Goal: Find specific page/section: Find specific page/section

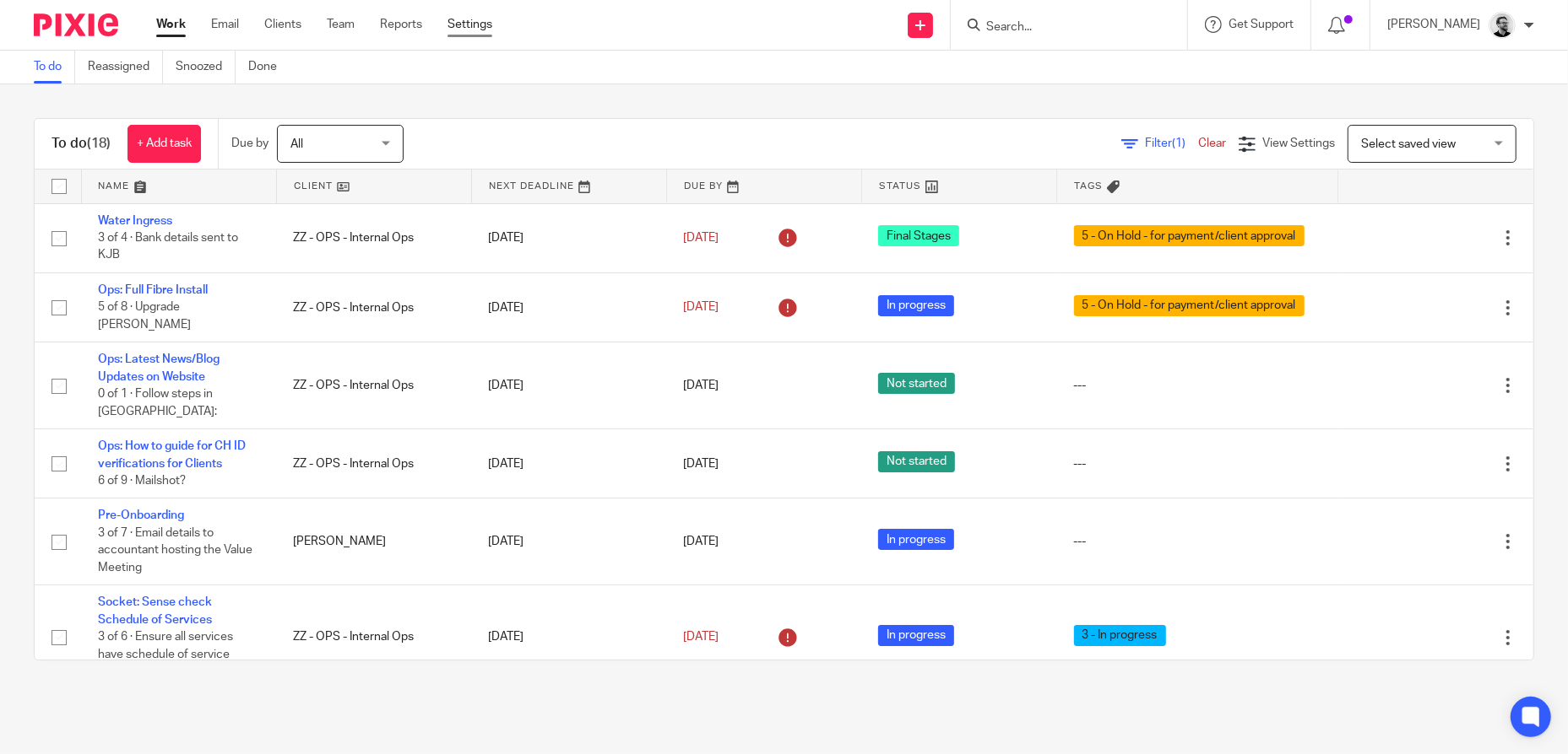
click at [468, 17] on link "Settings" at bounding box center [470, 24] width 45 height 17
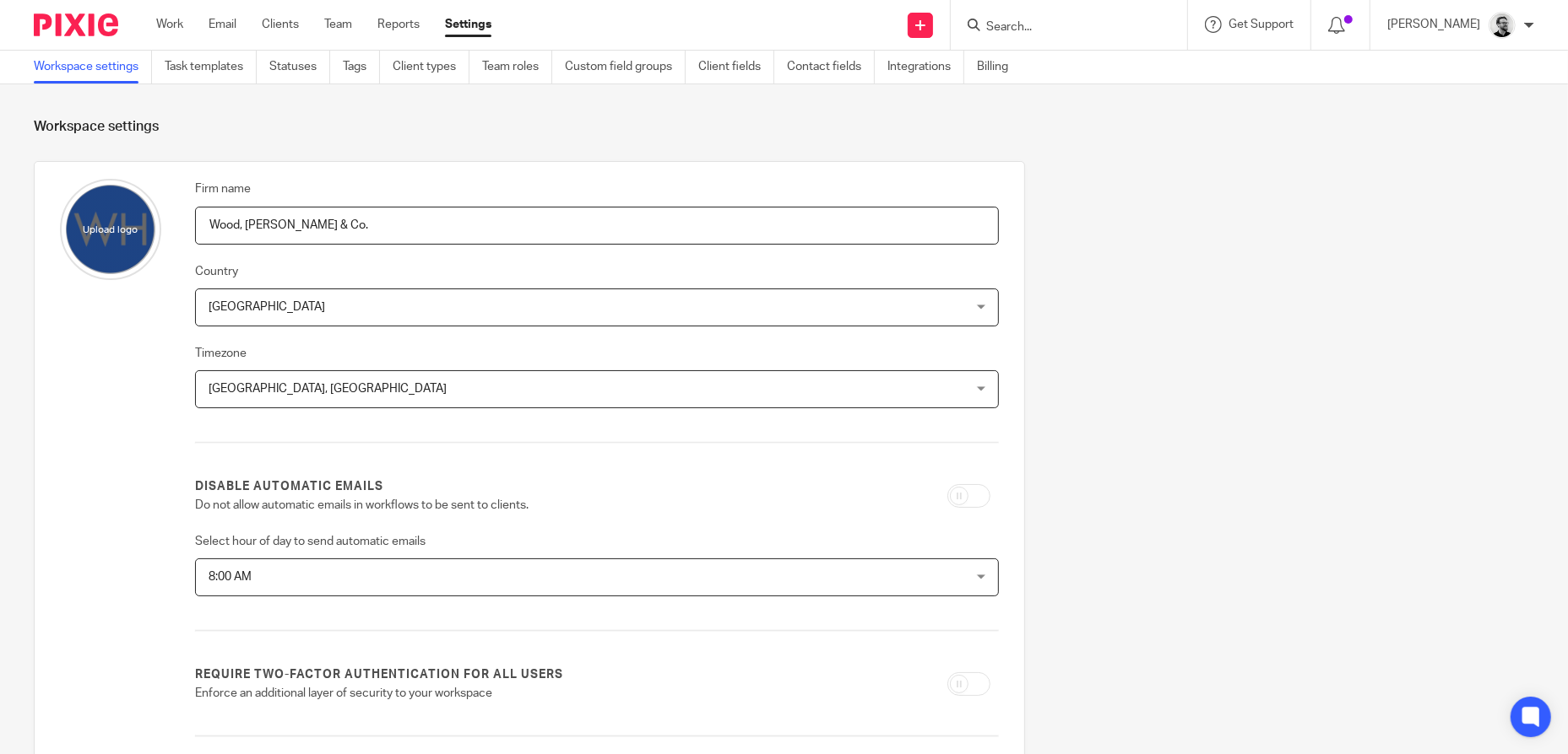
click at [226, 66] on link "Task templates" at bounding box center [210, 67] width 92 height 33
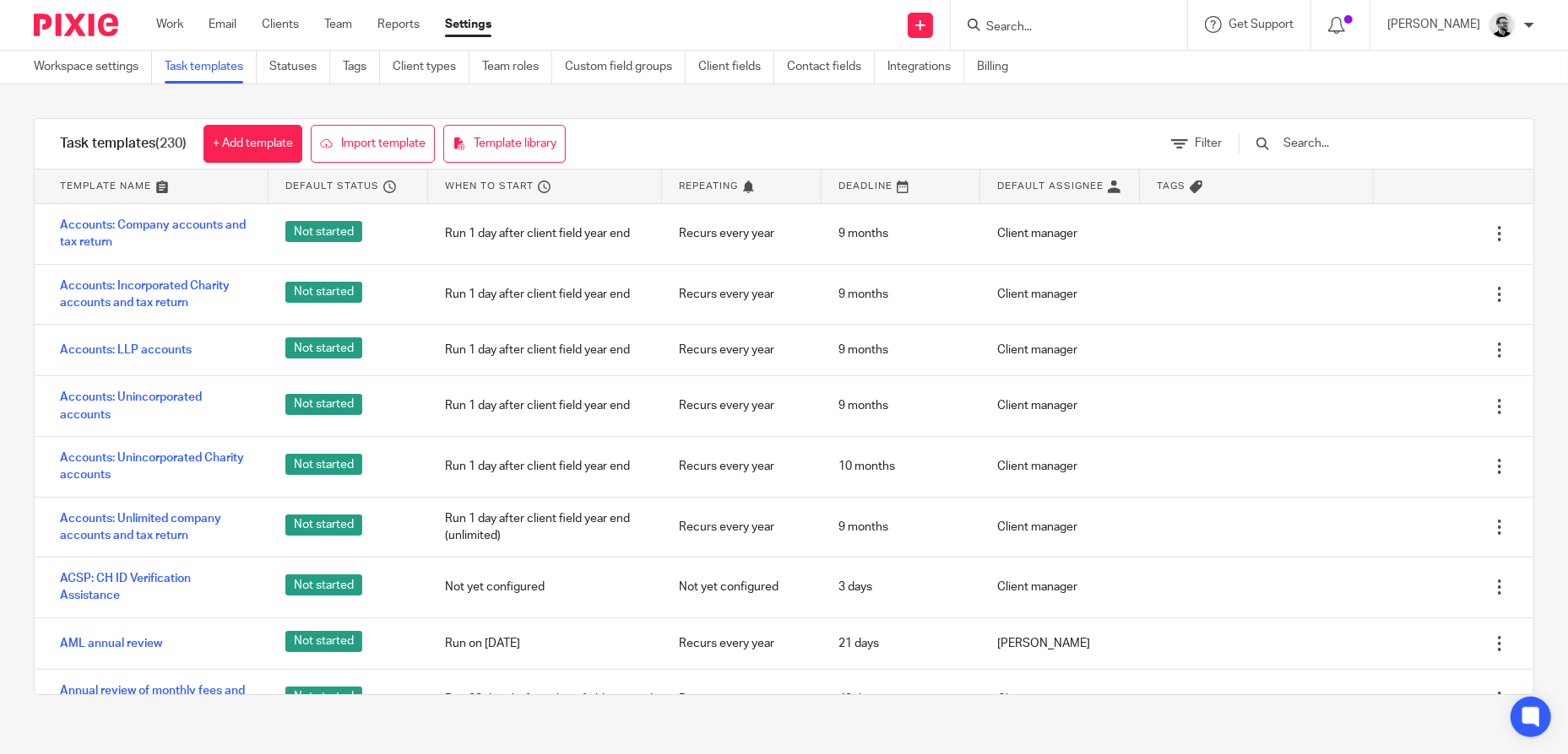
click at [1347, 138] on input "text" at bounding box center [1379, 143] width 196 height 18
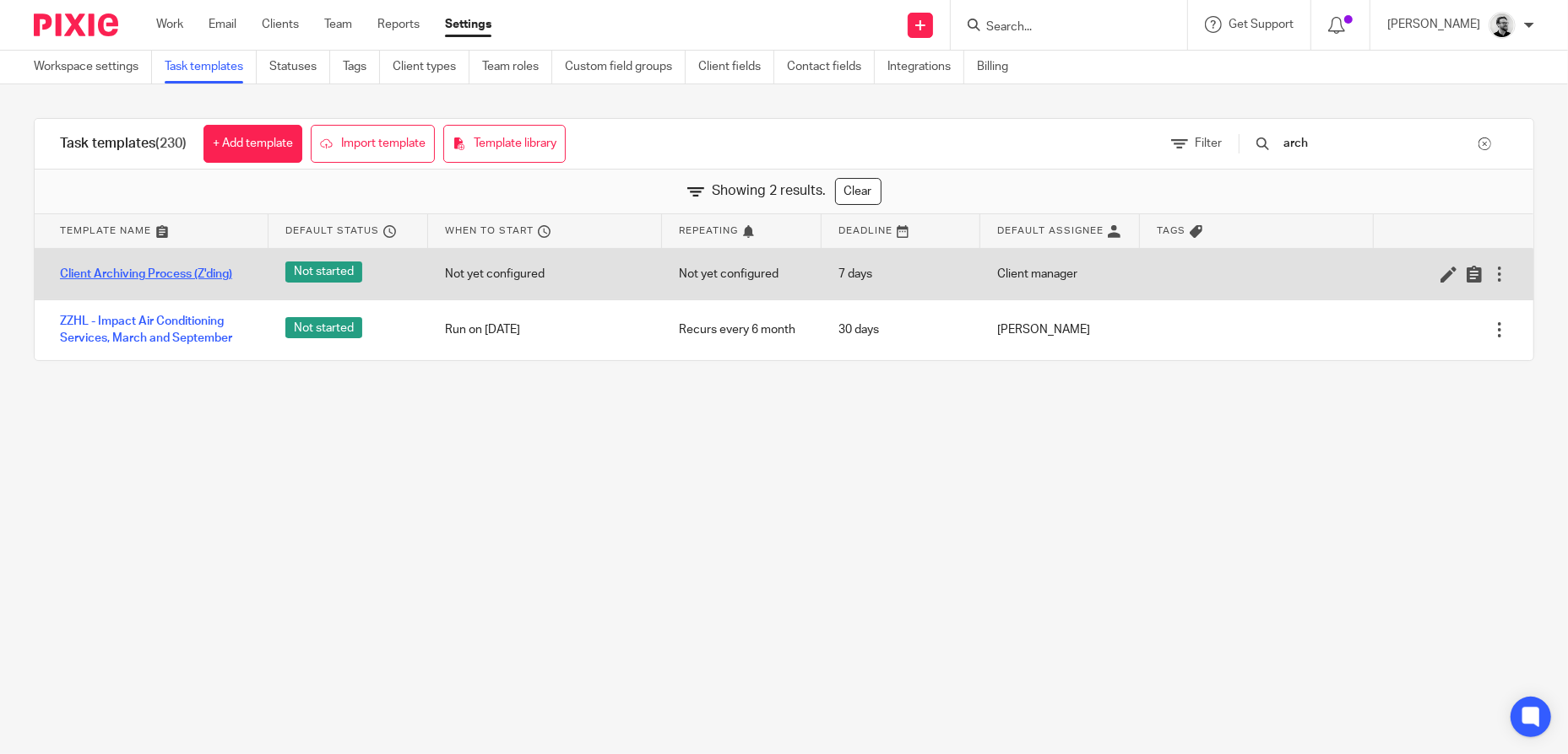
type input "arch"
click at [183, 279] on link "Client Archiving Process (Z'ding)" at bounding box center [146, 274] width 172 height 17
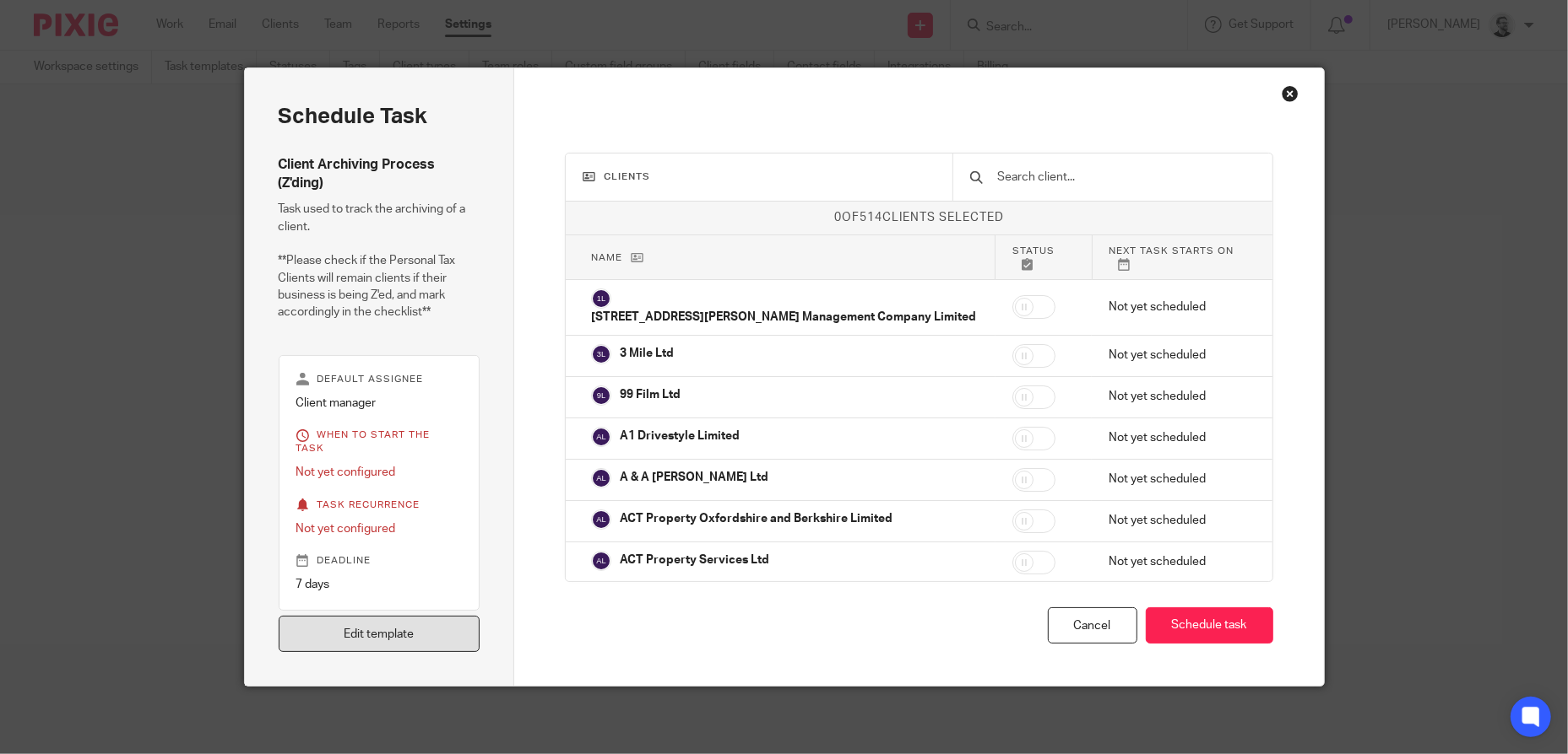
click at [401, 632] on link "Edit template" at bounding box center [380, 634] width 202 height 36
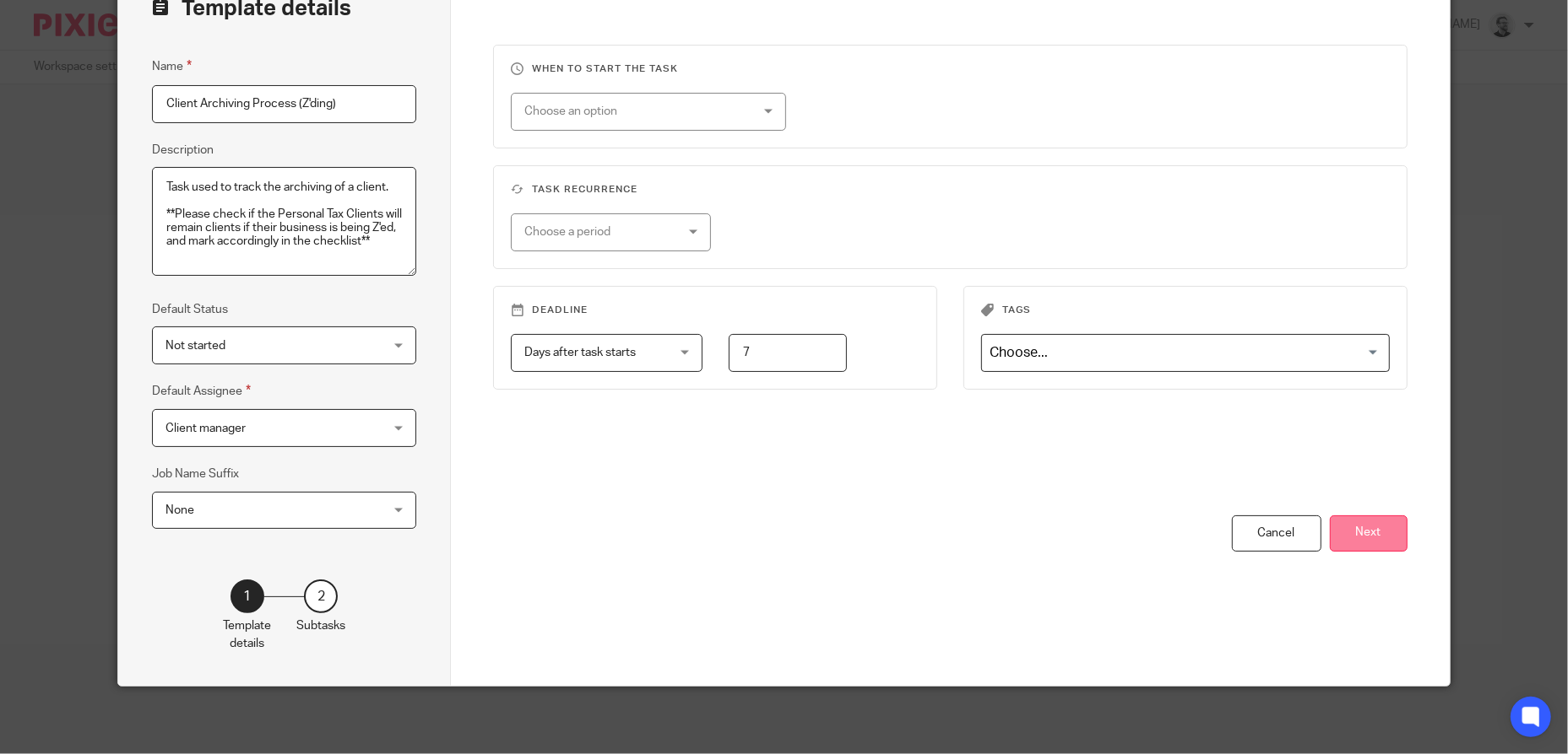
click at [1347, 518] on button "Next" at bounding box center [1369, 533] width 78 height 36
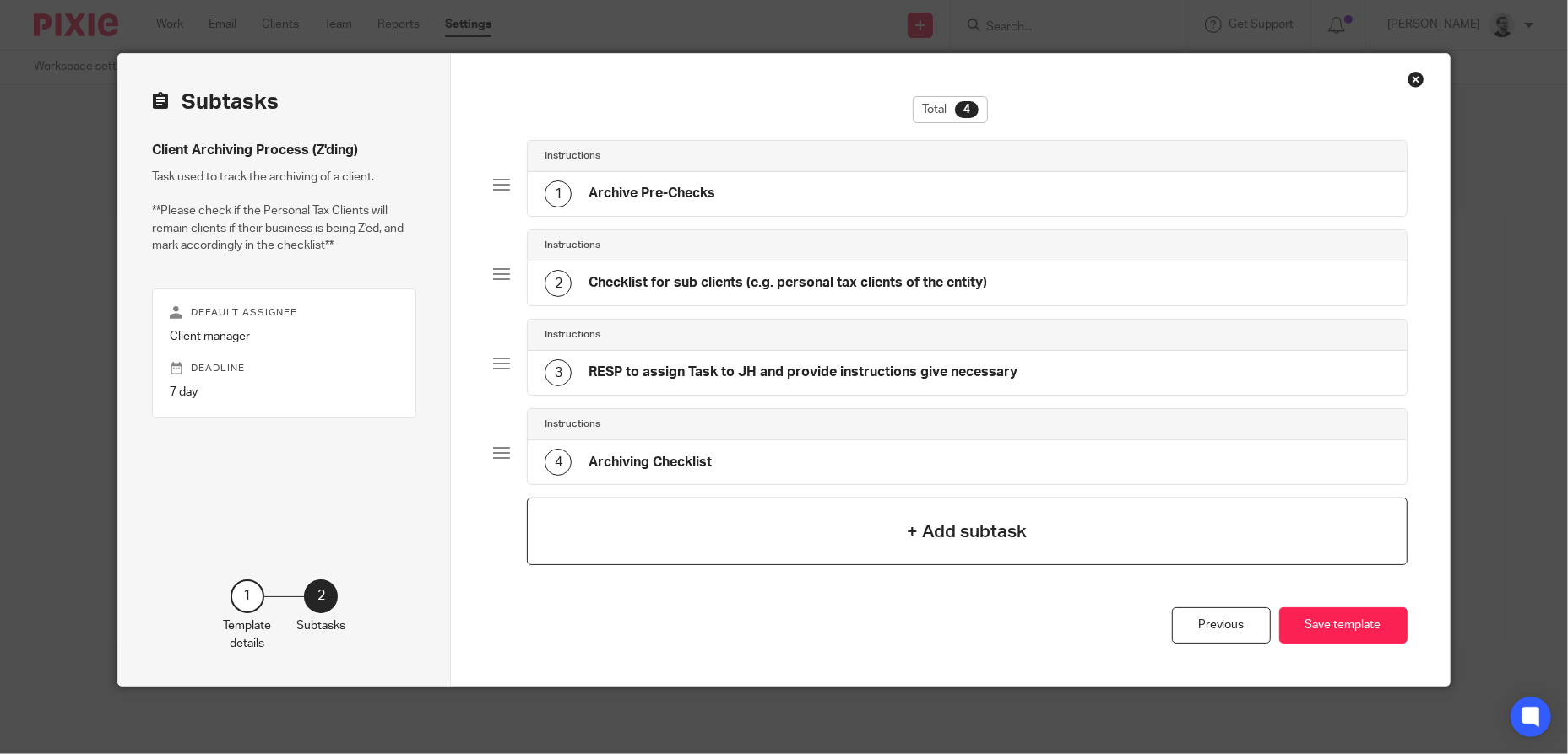
scroll to position [14, 0]
click at [795, 272] on div "2 Checklist for sub clients (e.g. personal tax clients of the entity)" at bounding box center [765, 285] width 442 height 27
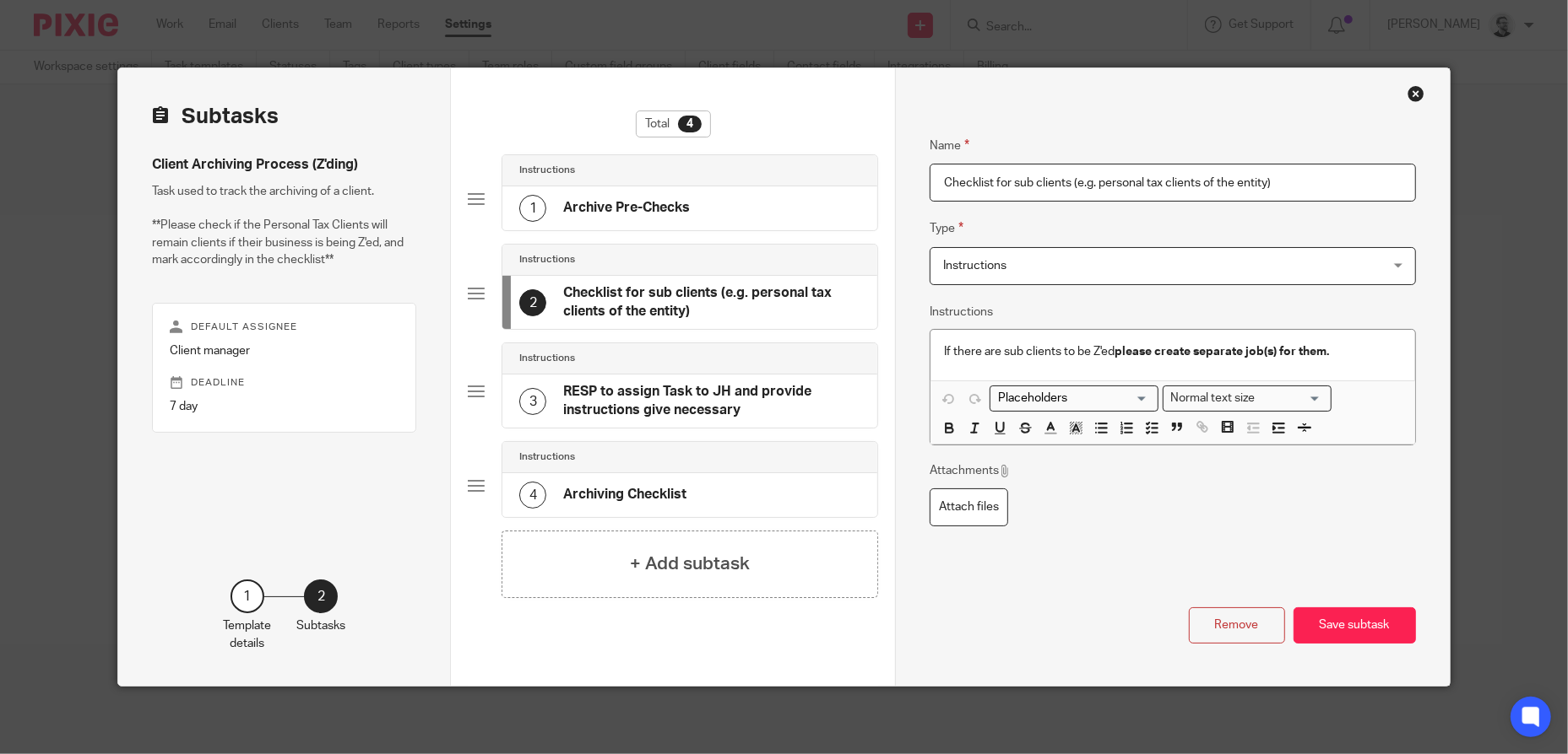
scroll to position [0, 0]
click at [756, 393] on h4 "RESP to assign Task to JH and provide instructions give necessary" at bounding box center [711, 400] width 296 height 36
click at [733, 479] on div "4 Archiving Checklist" at bounding box center [689, 495] width 374 height 44
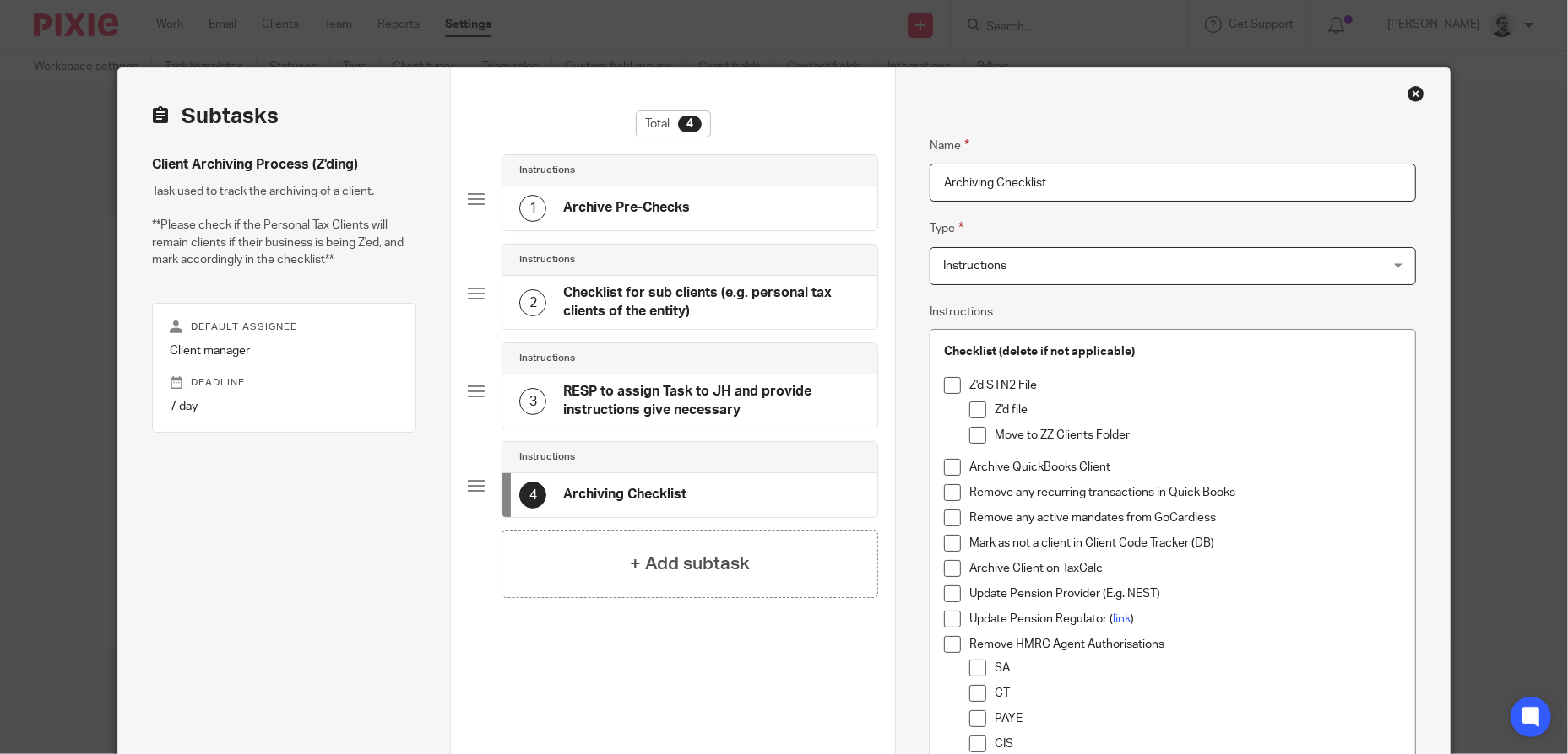
click at [1413, 94] on div "Close this dialog window" at bounding box center [1415, 93] width 17 height 17
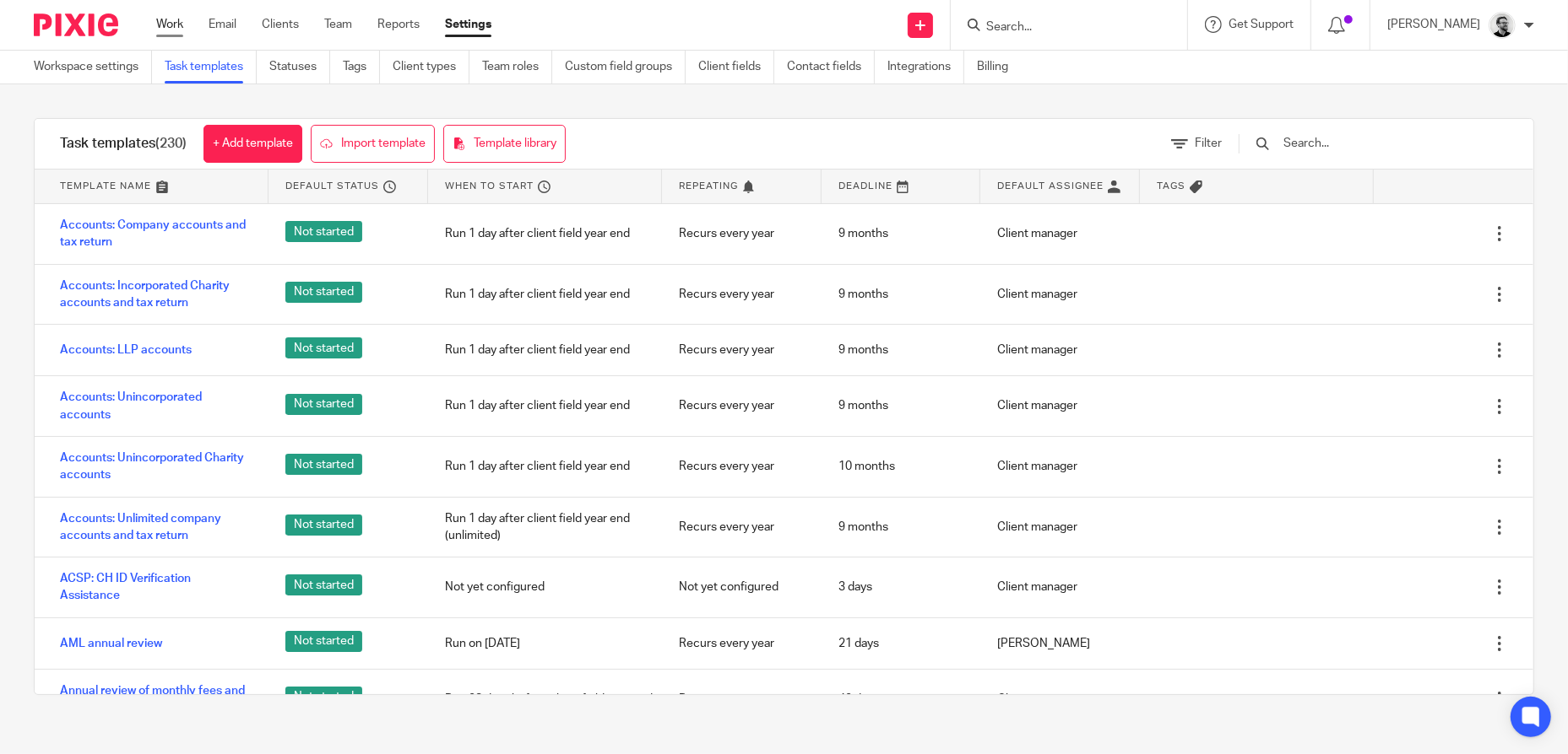
click at [177, 24] on link "Work" at bounding box center [170, 24] width 27 height 17
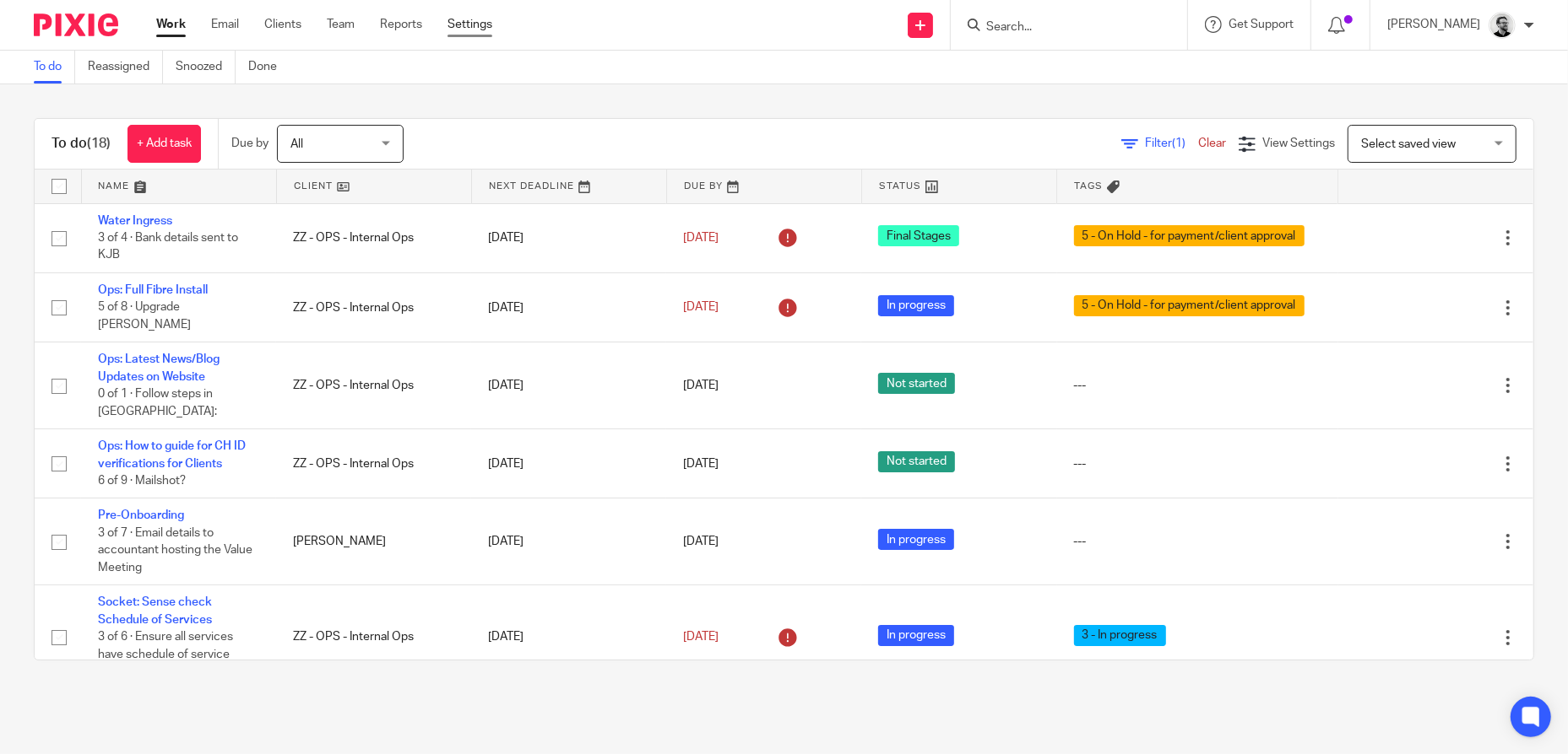
click at [474, 28] on link "Settings" at bounding box center [470, 24] width 45 height 17
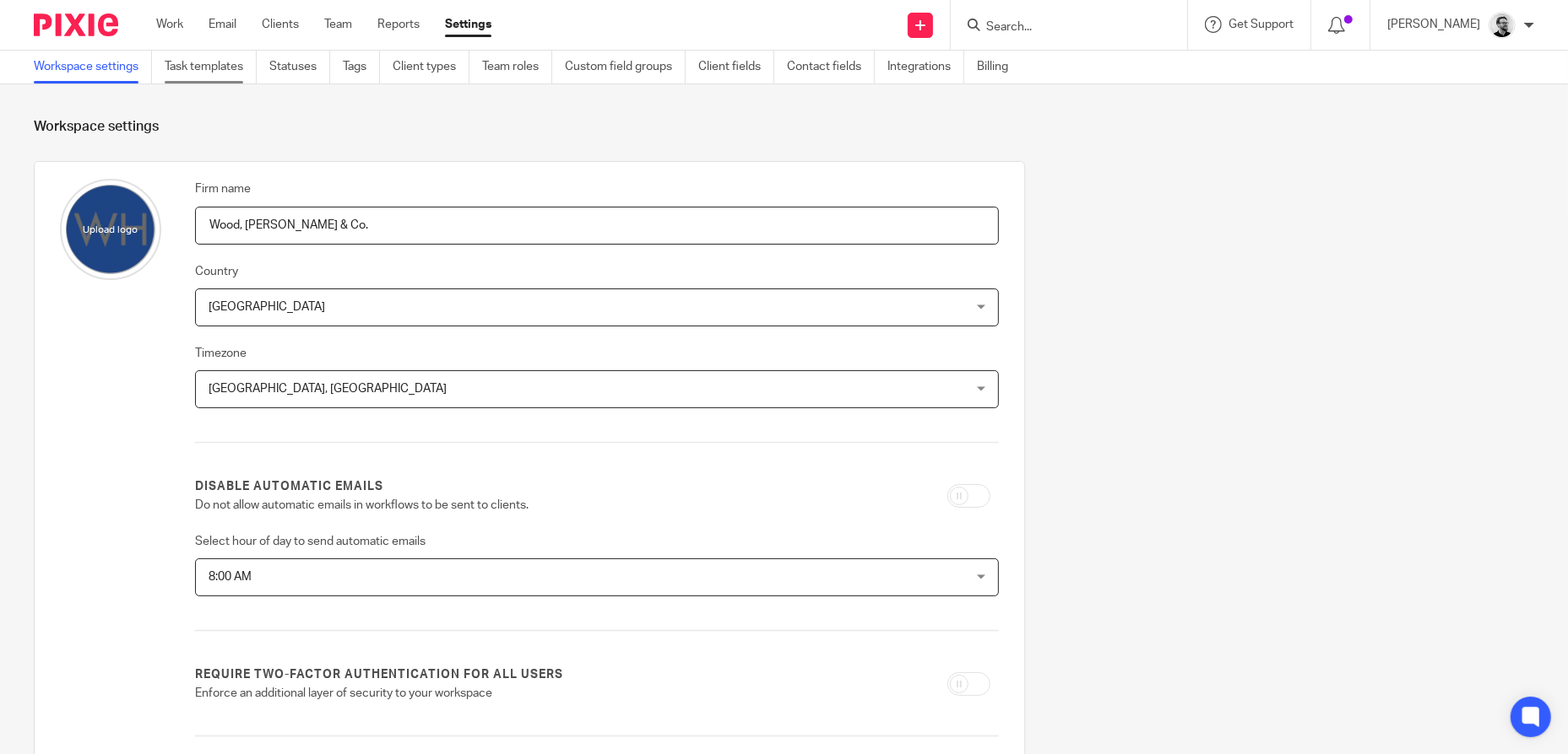
click at [214, 69] on link "Task templates" at bounding box center [210, 67] width 92 height 33
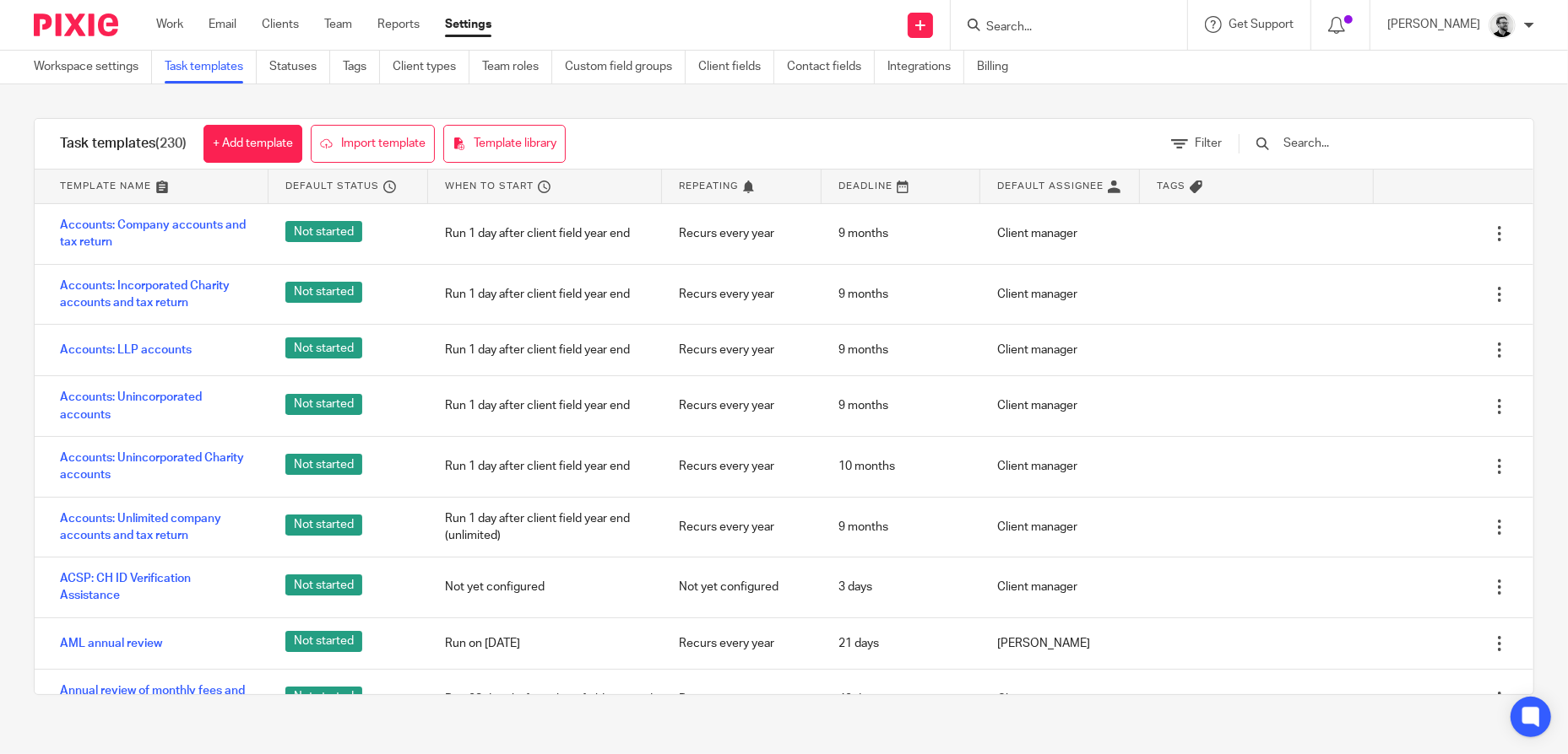
click at [1371, 139] on input "text" at bounding box center [1379, 143] width 196 height 18
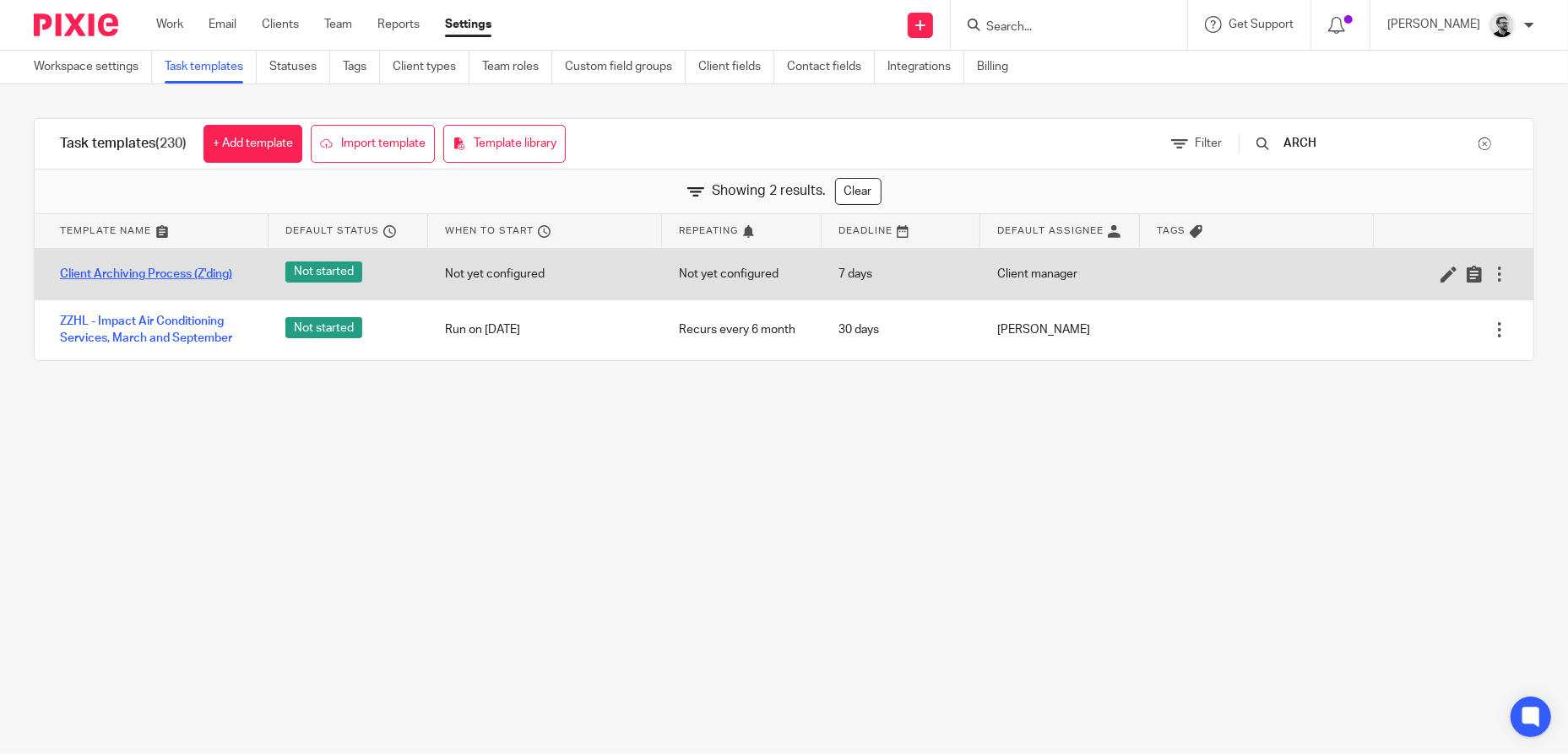
type input "ARCH"
click at [221, 273] on link "Client Archiving Process (Z'ding)" at bounding box center [146, 274] width 172 height 17
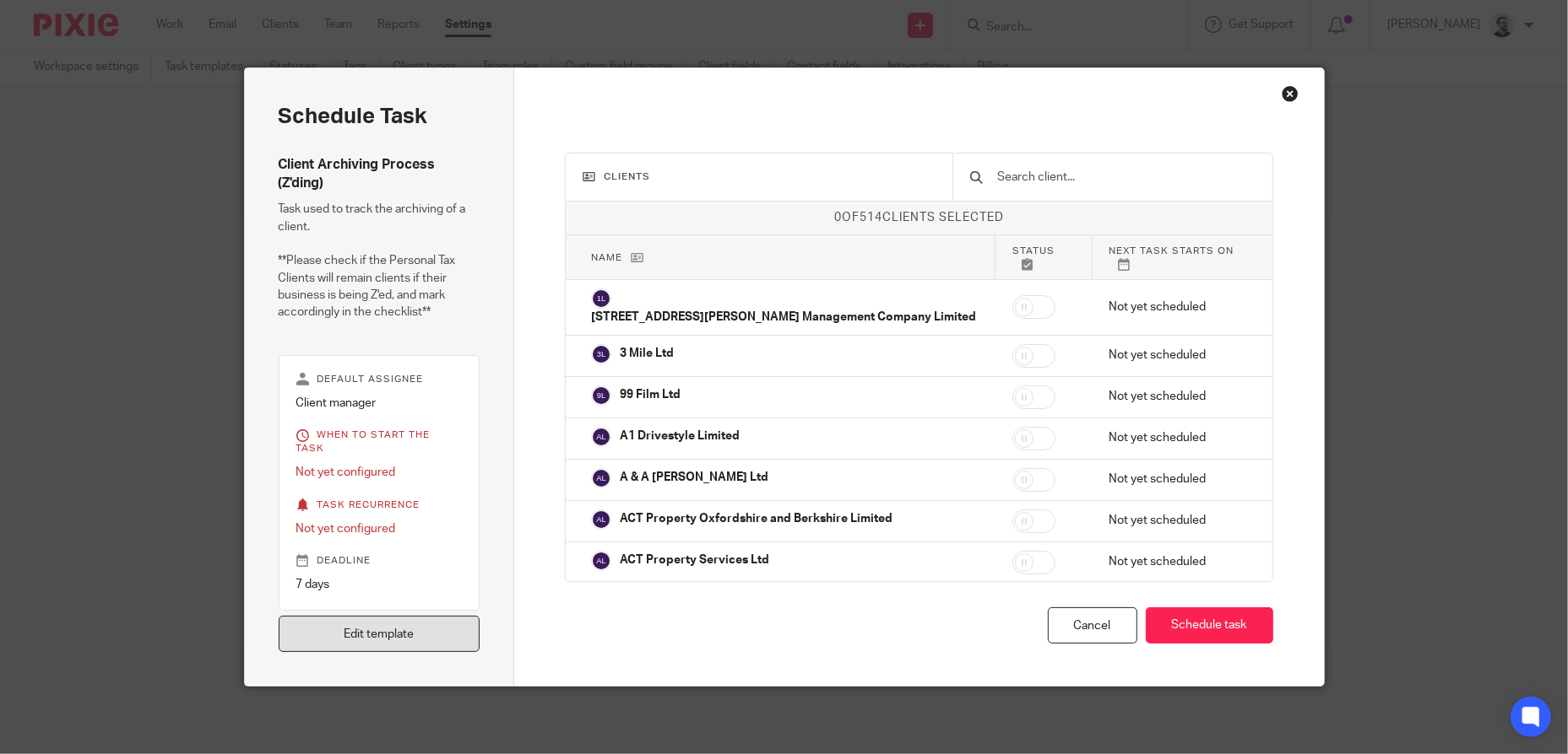
click at [369, 638] on link "Edit template" at bounding box center [380, 634] width 202 height 36
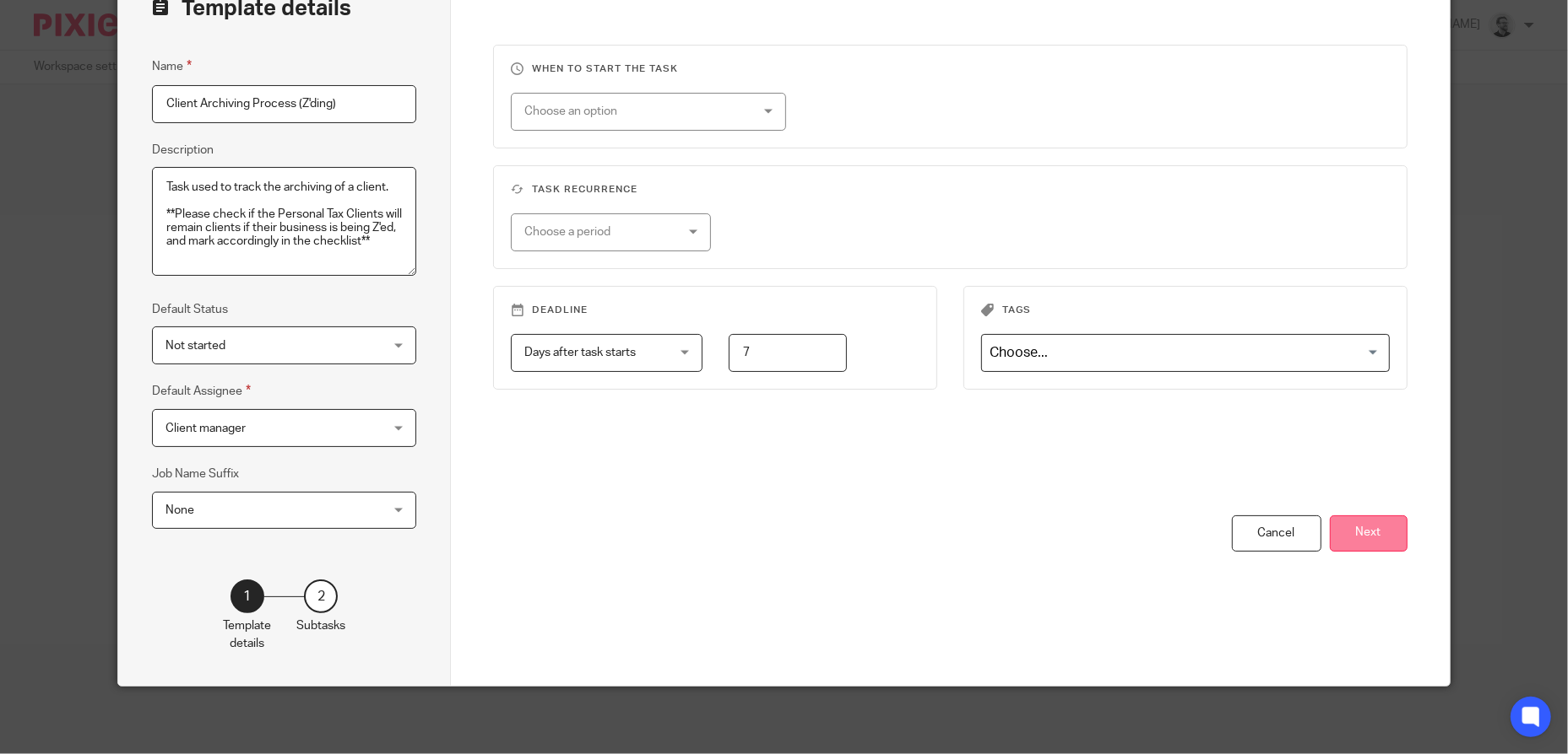
click at [1375, 527] on button "Next" at bounding box center [1369, 533] width 78 height 36
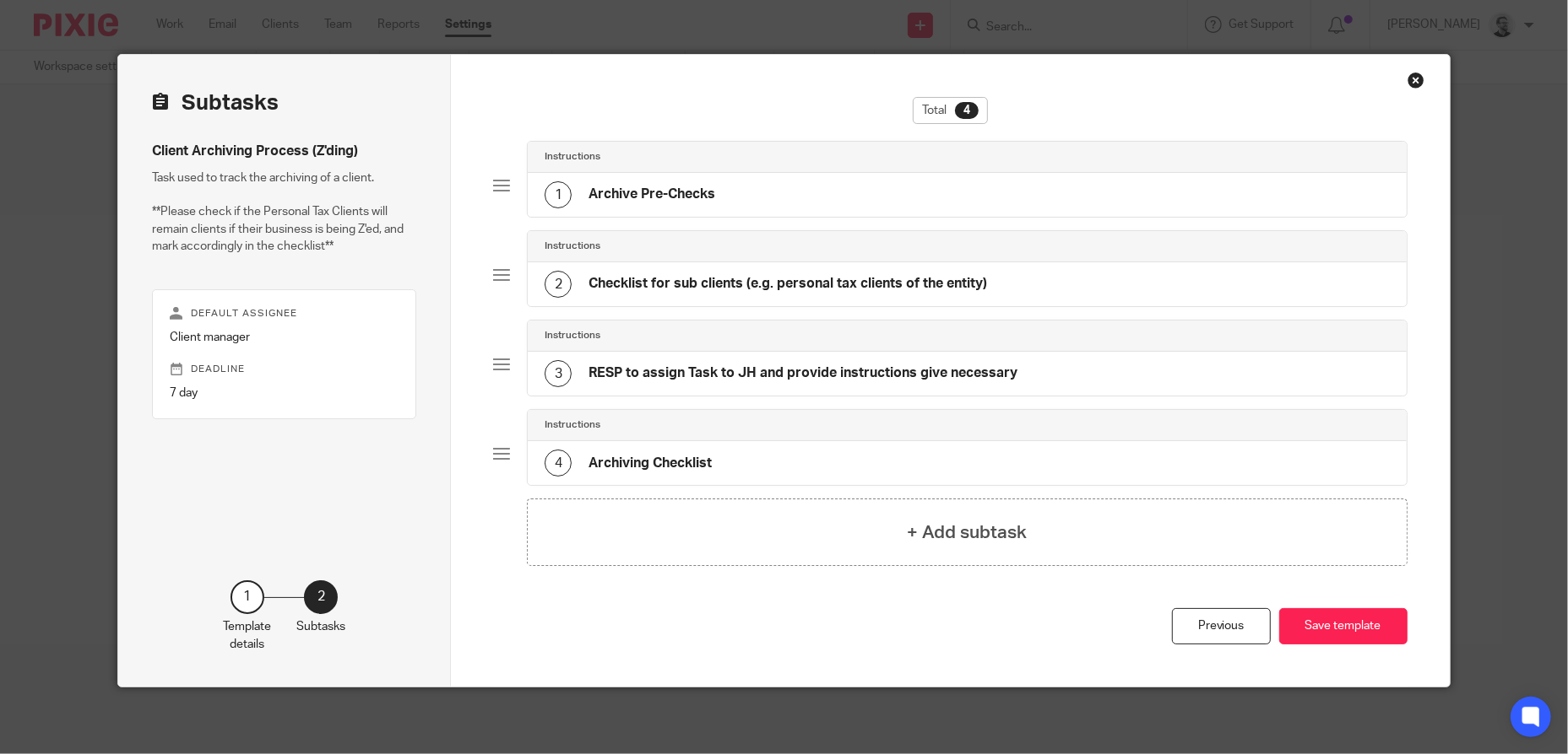
click at [699, 459] on h4 "Archiving Checklist" at bounding box center [649, 463] width 123 height 17
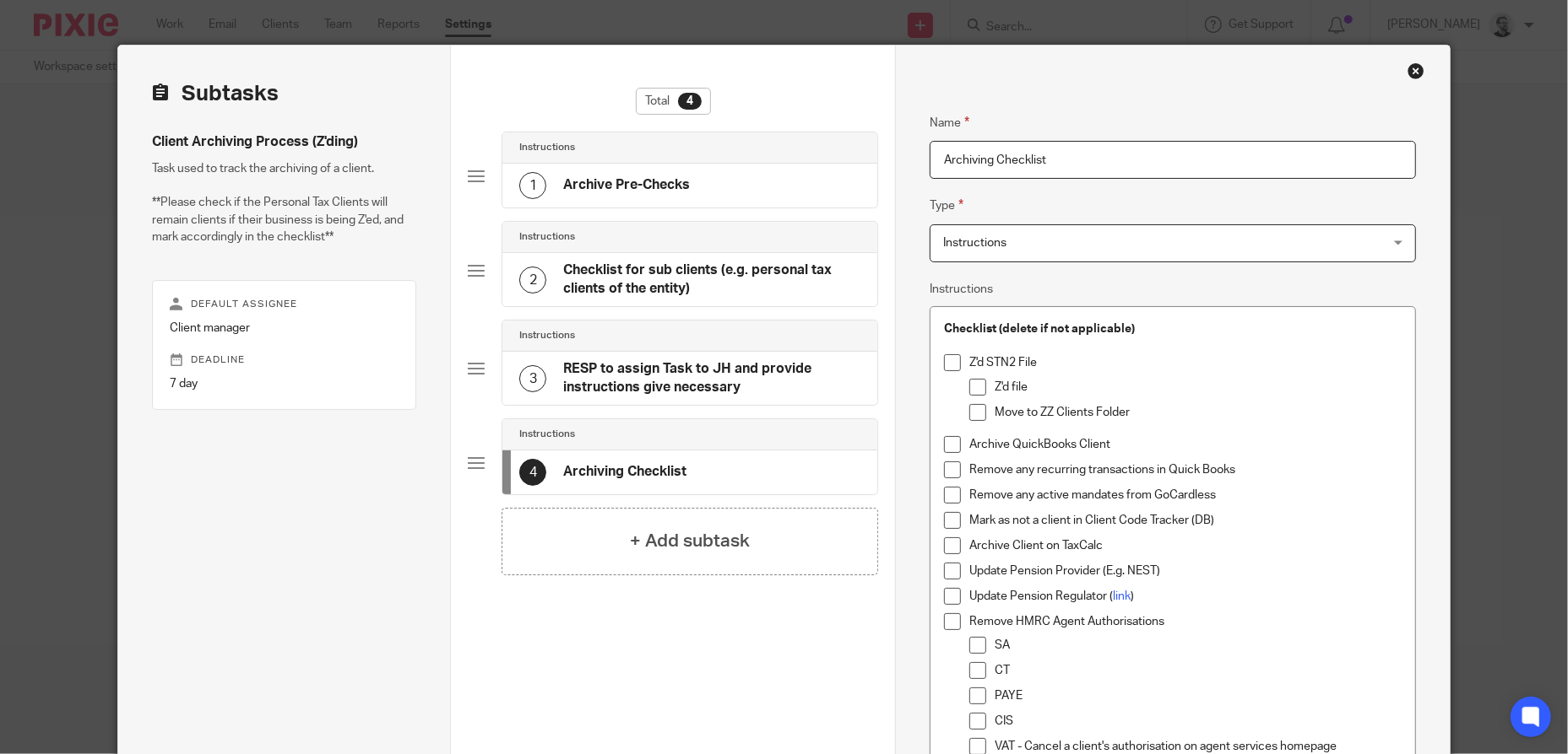
scroll to position [0, 0]
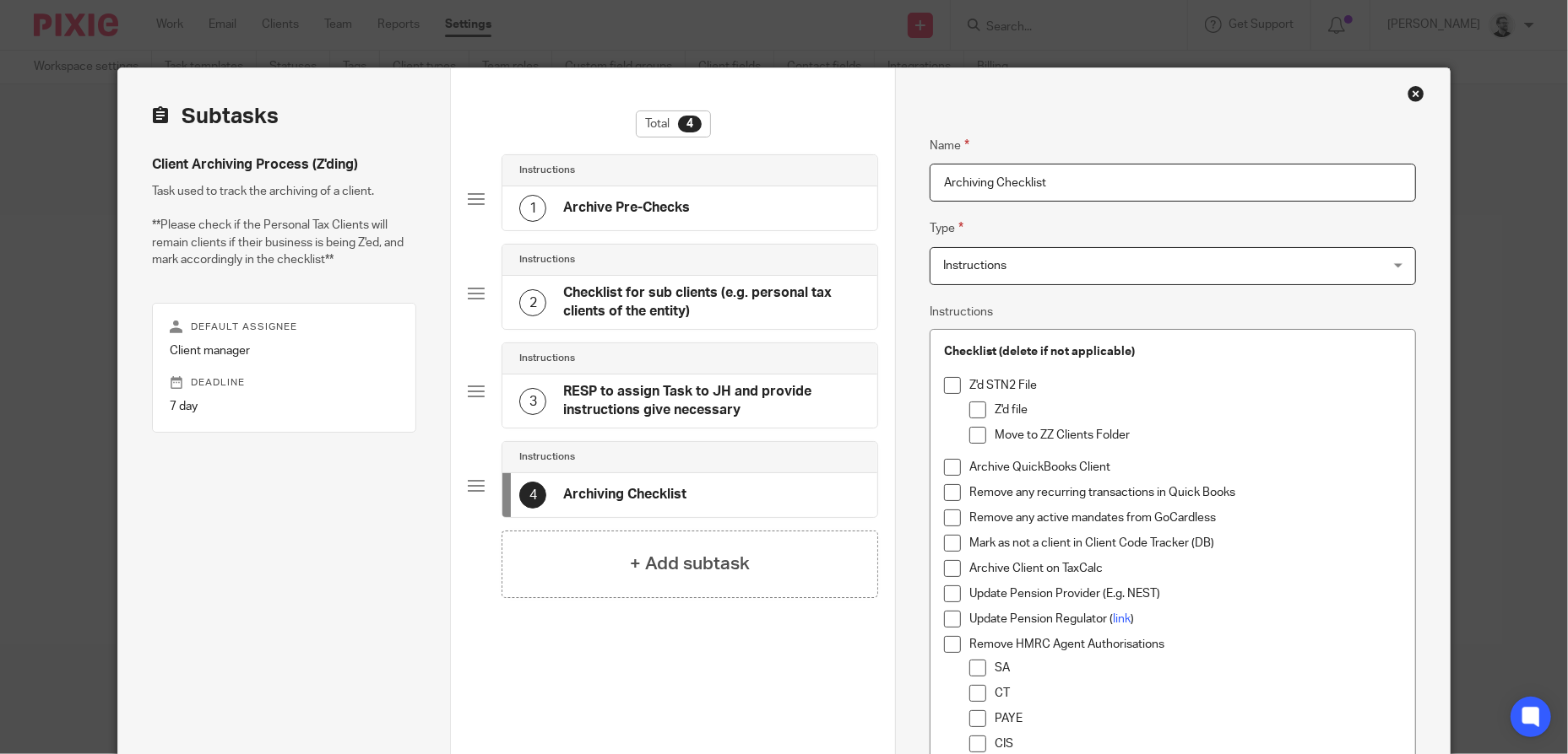
click at [1408, 92] on div "Close this dialog window" at bounding box center [1415, 93] width 17 height 17
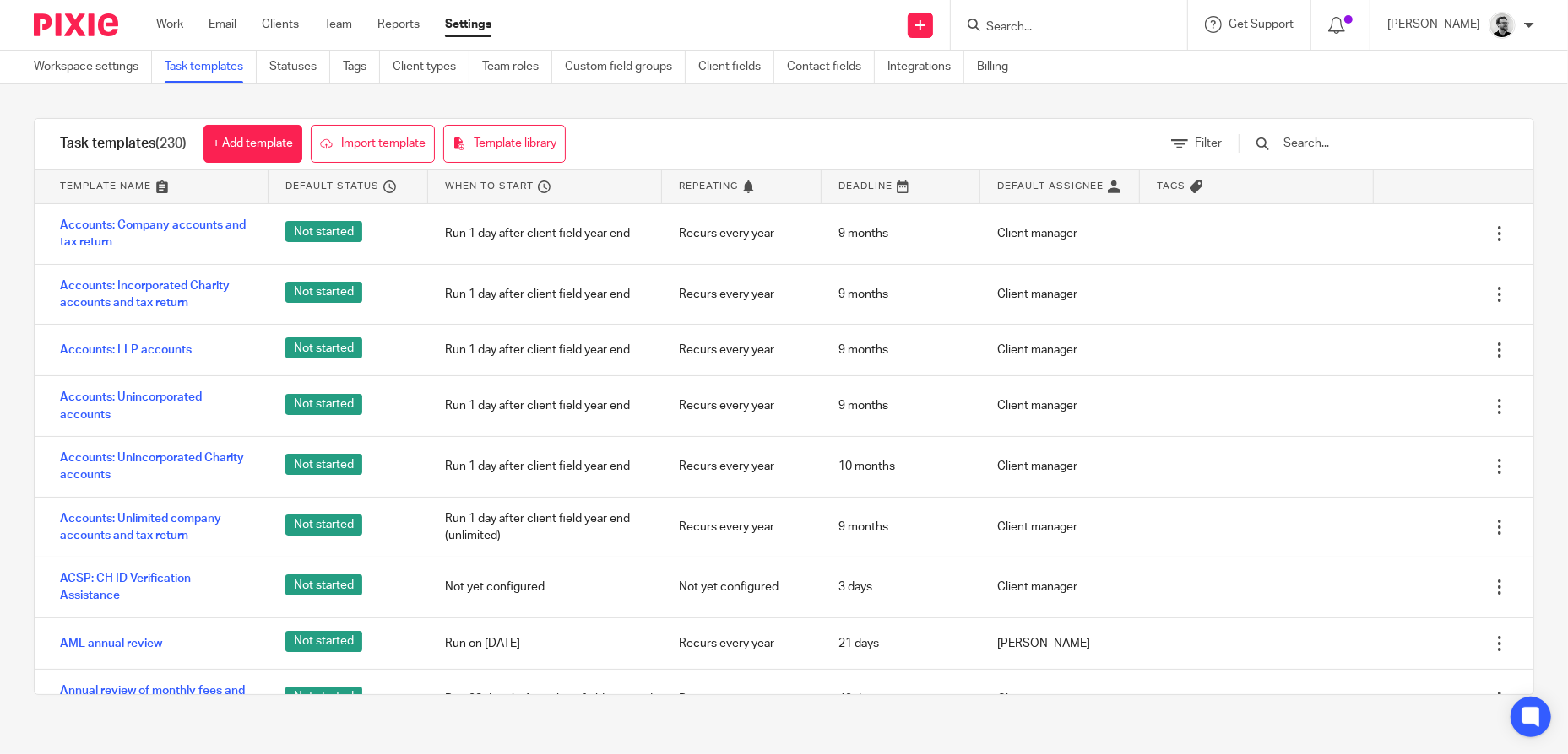
click at [1082, 16] on form at bounding box center [1074, 25] width 180 height 21
click at [1076, 26] on input "Search" at bounding box center [1061, 28] width 152 height 16
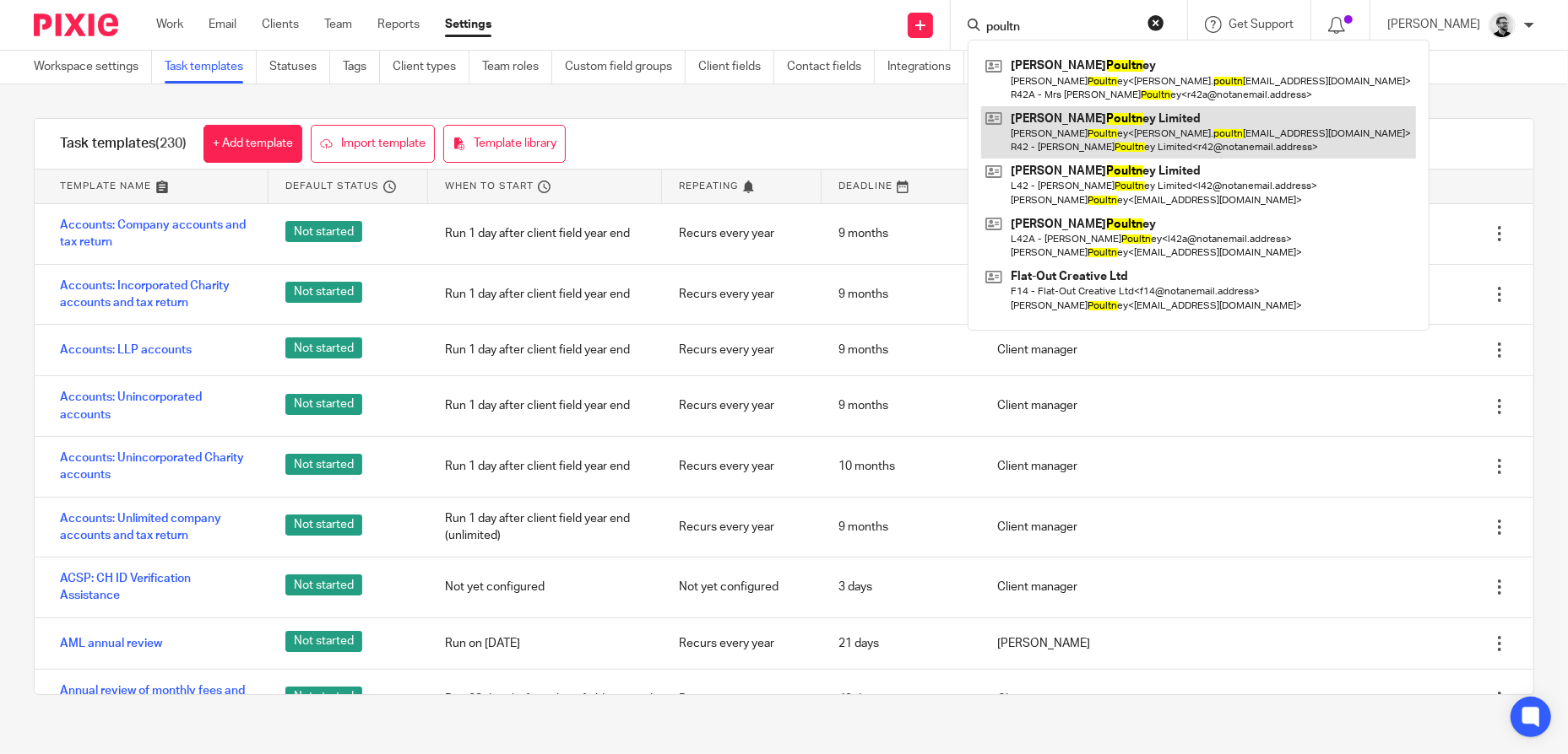
type input "poultn"
click at [1242, 128] on link at bounding box center [1198, 132] width 435 height 52
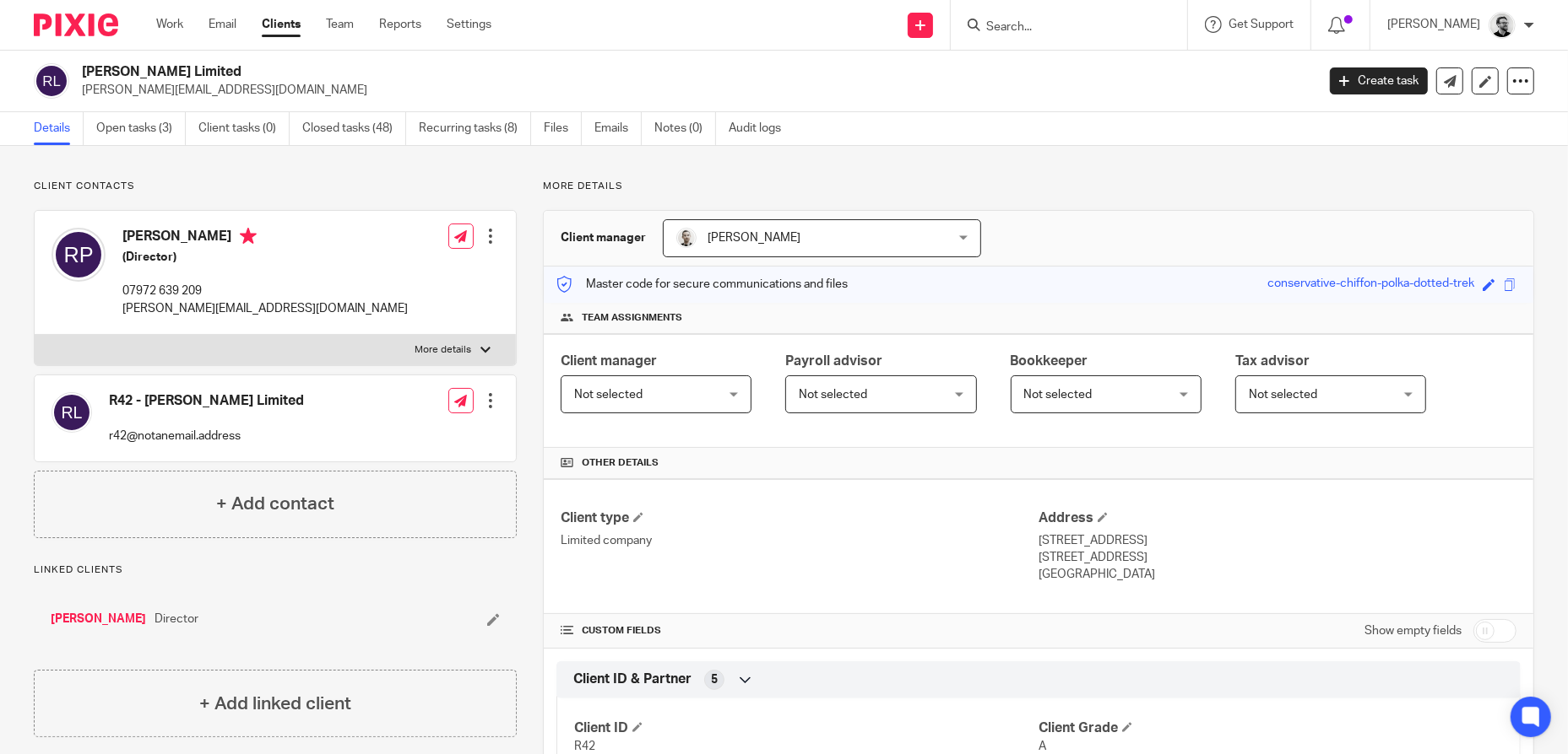
click at [1080, 20] on input "Search" at bounding box center [1061, 28] width 152 height 16
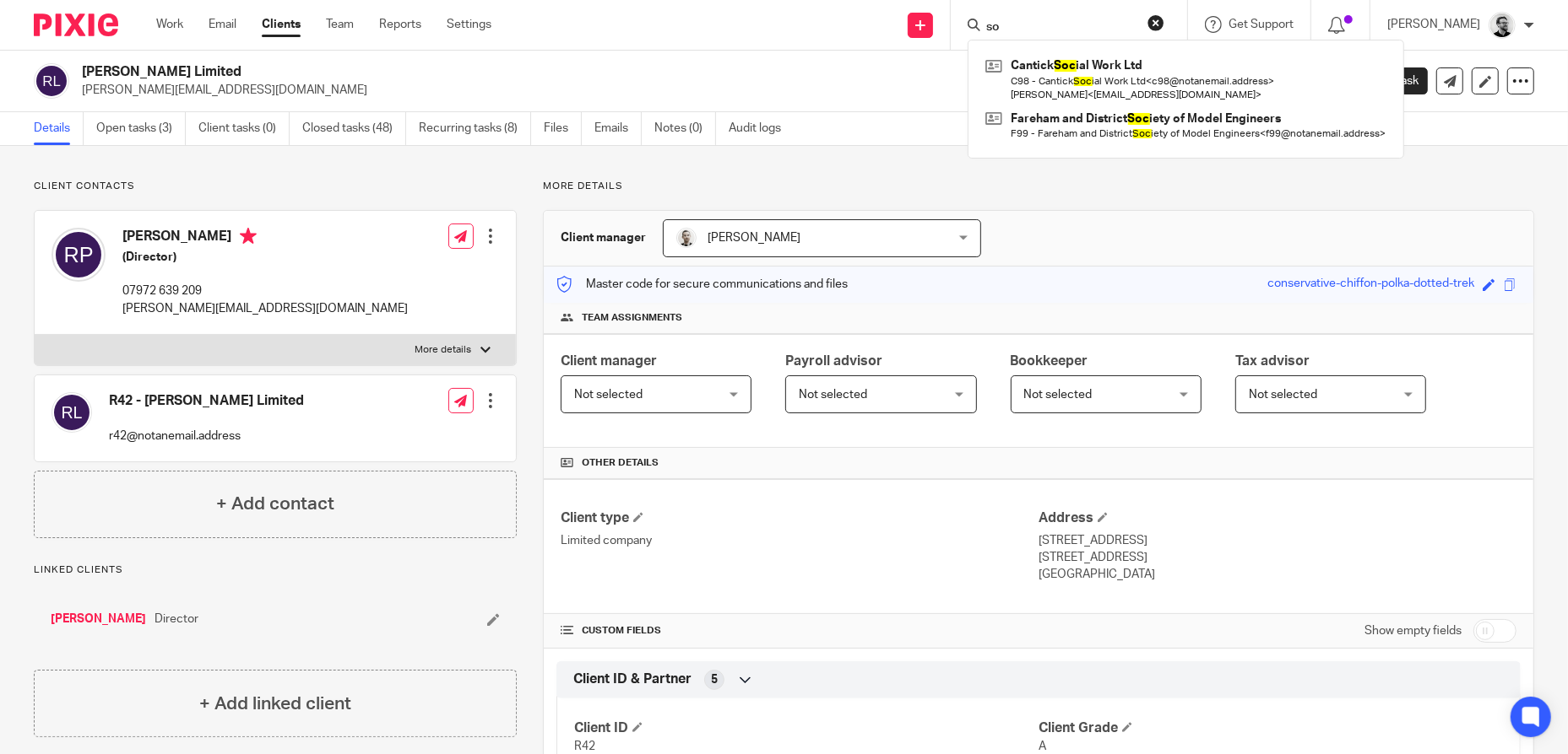
type input "s"
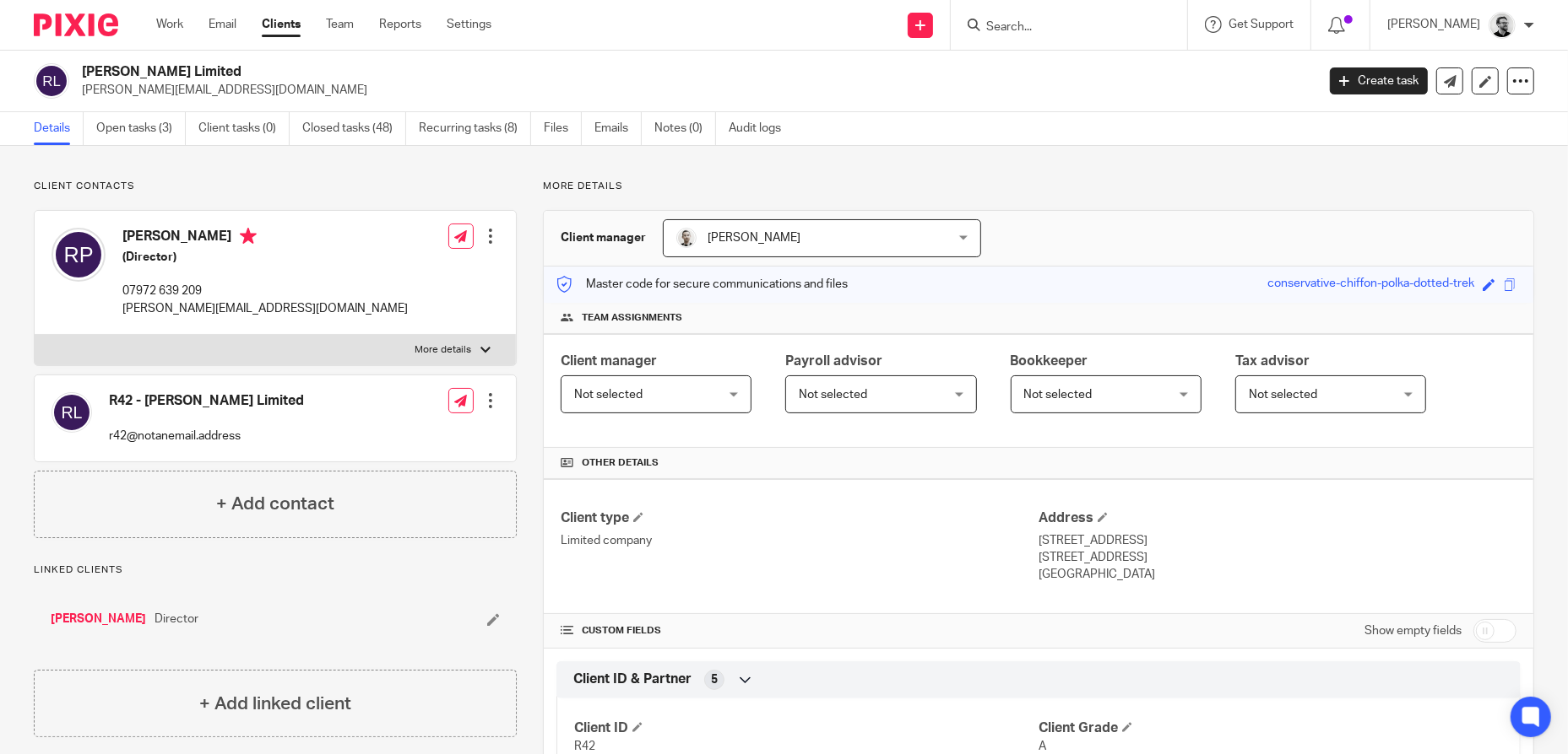
click at [293, 24] on link "Clients" at bounding box center [281, 24] width 39 height 17
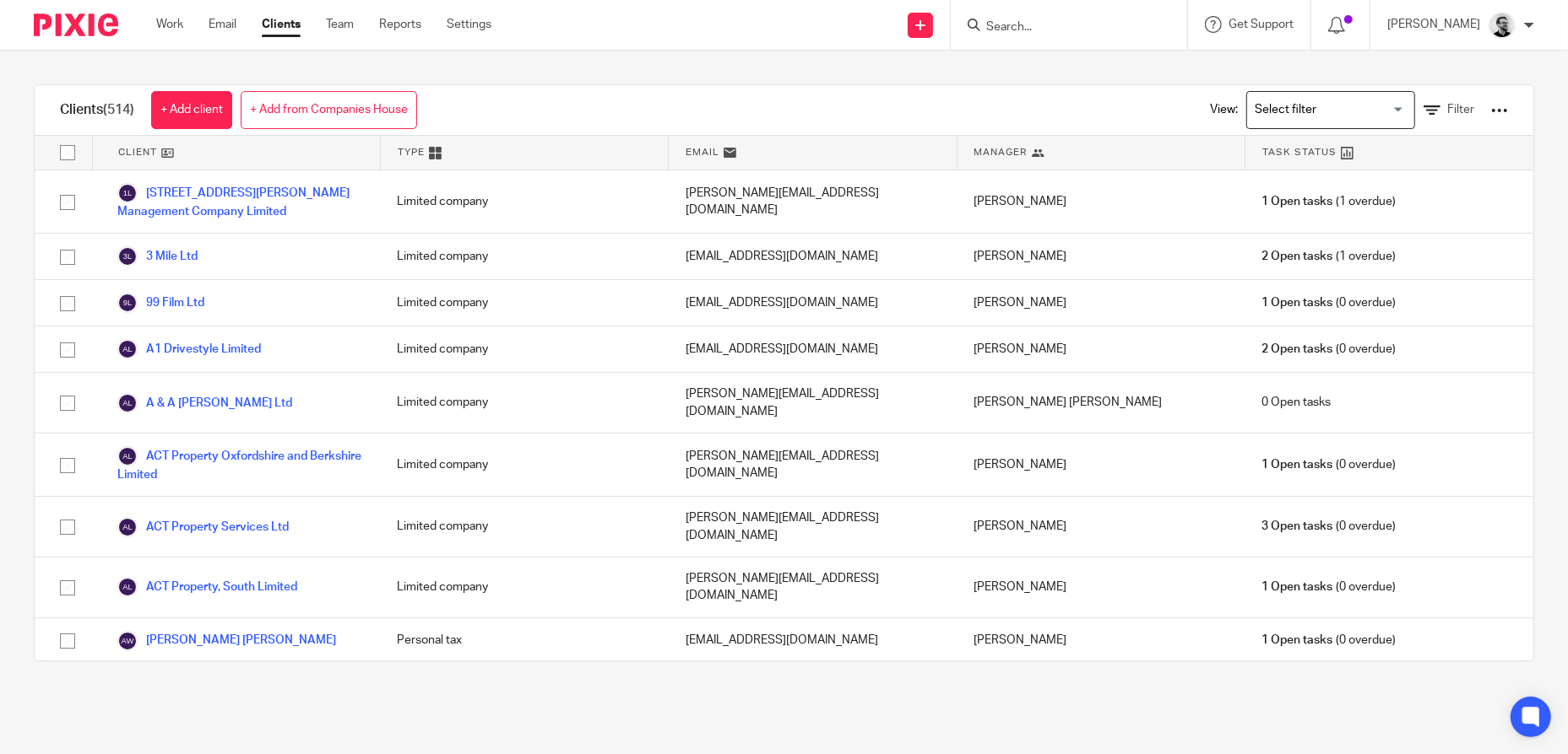
click at [1375, 109] on input "Search for option" at bounding box center [1327, 110] width 157 height 29
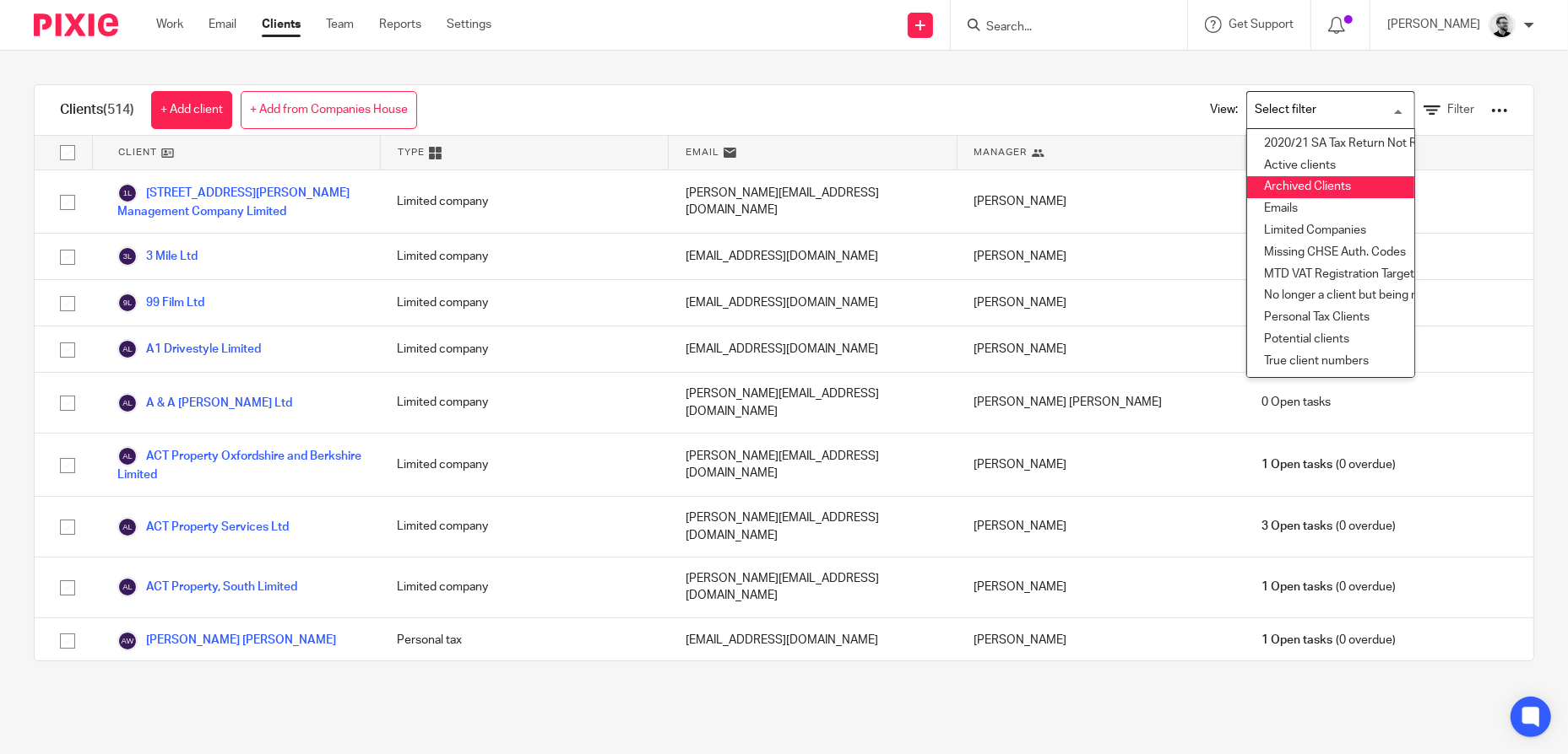
click at [1306, 187] on li "Archived Clients" at bounding box center [1331, 188] width 167 height 22
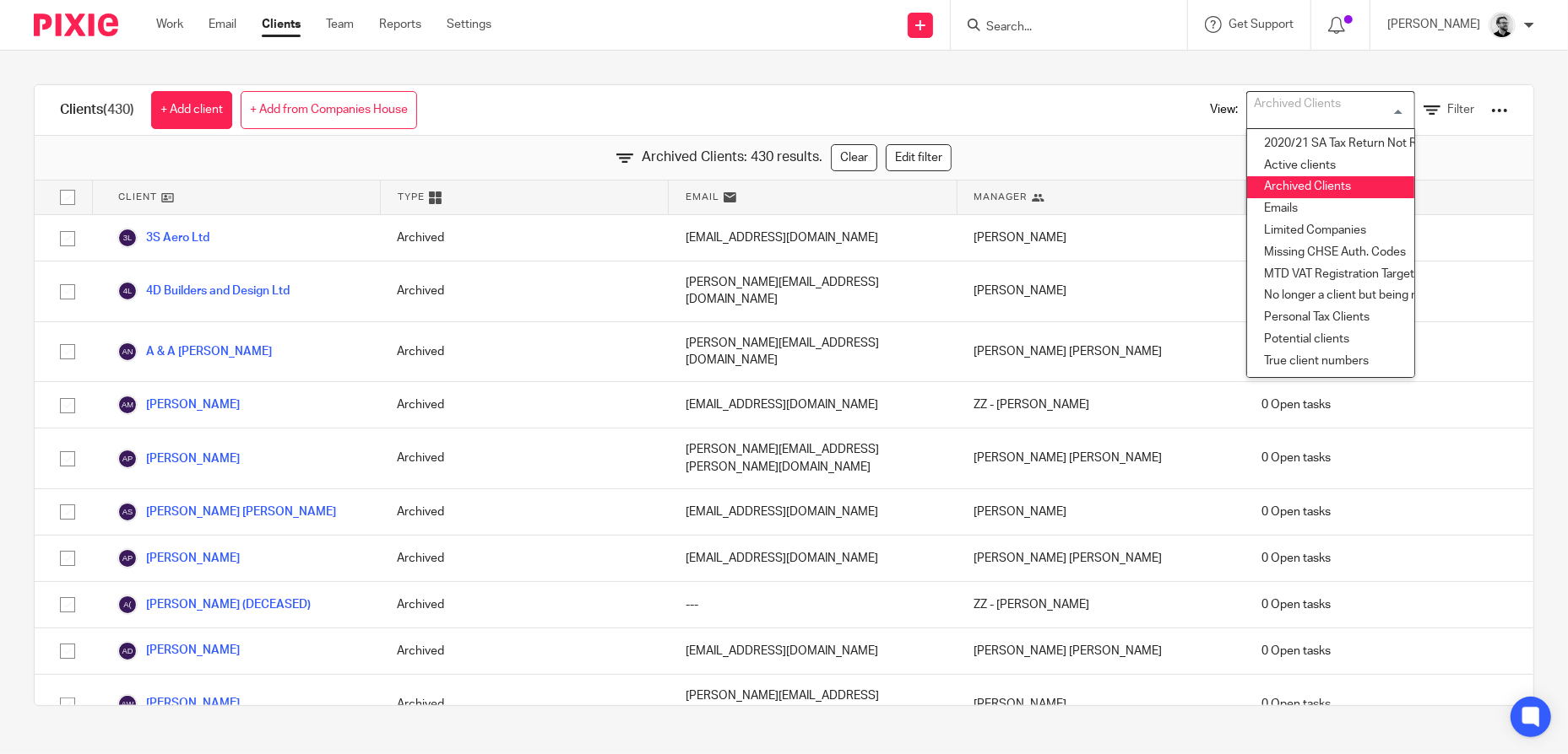
click at [1120, 20] on input "Search" at bounding box center [1061, 28] width 152 height 16
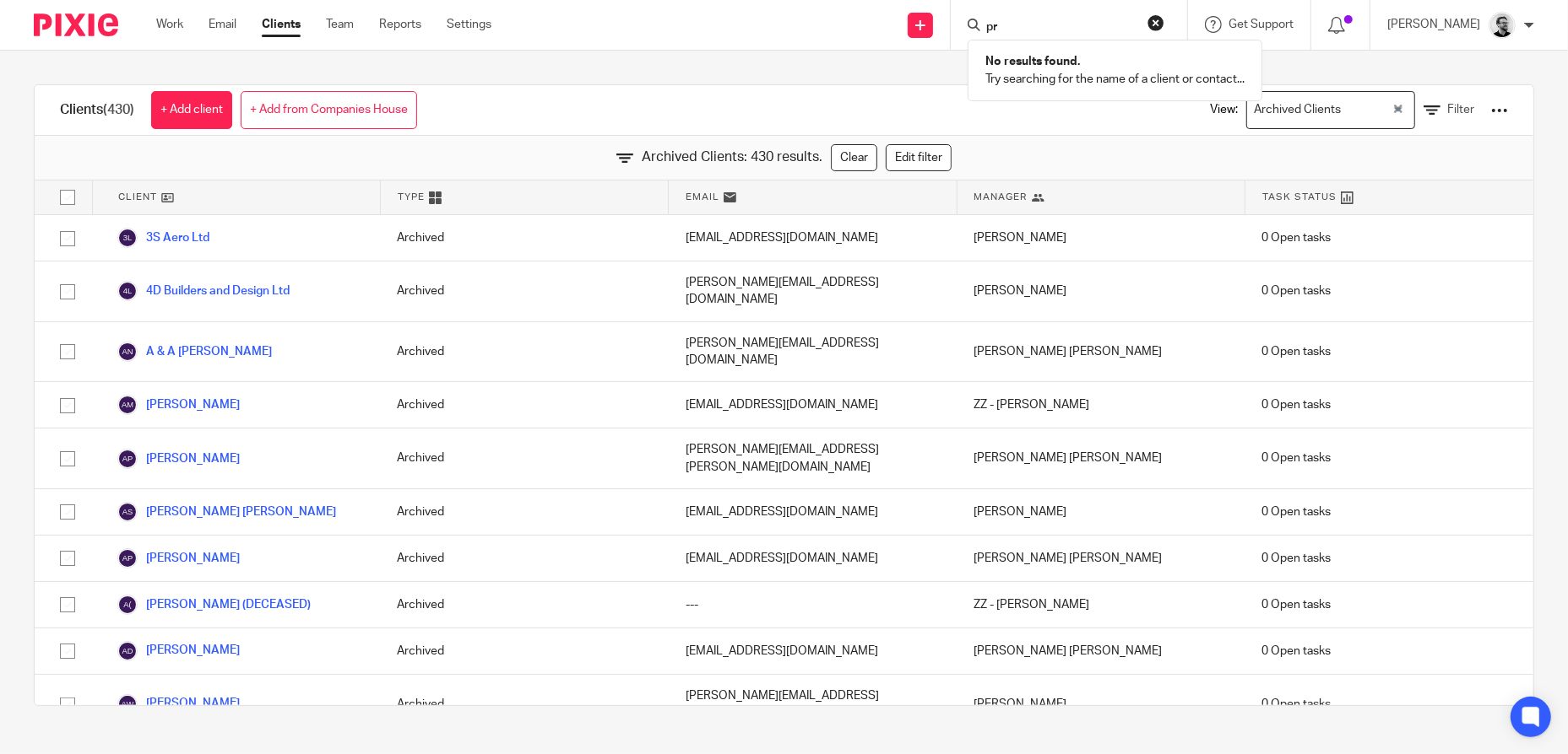
type input "p"
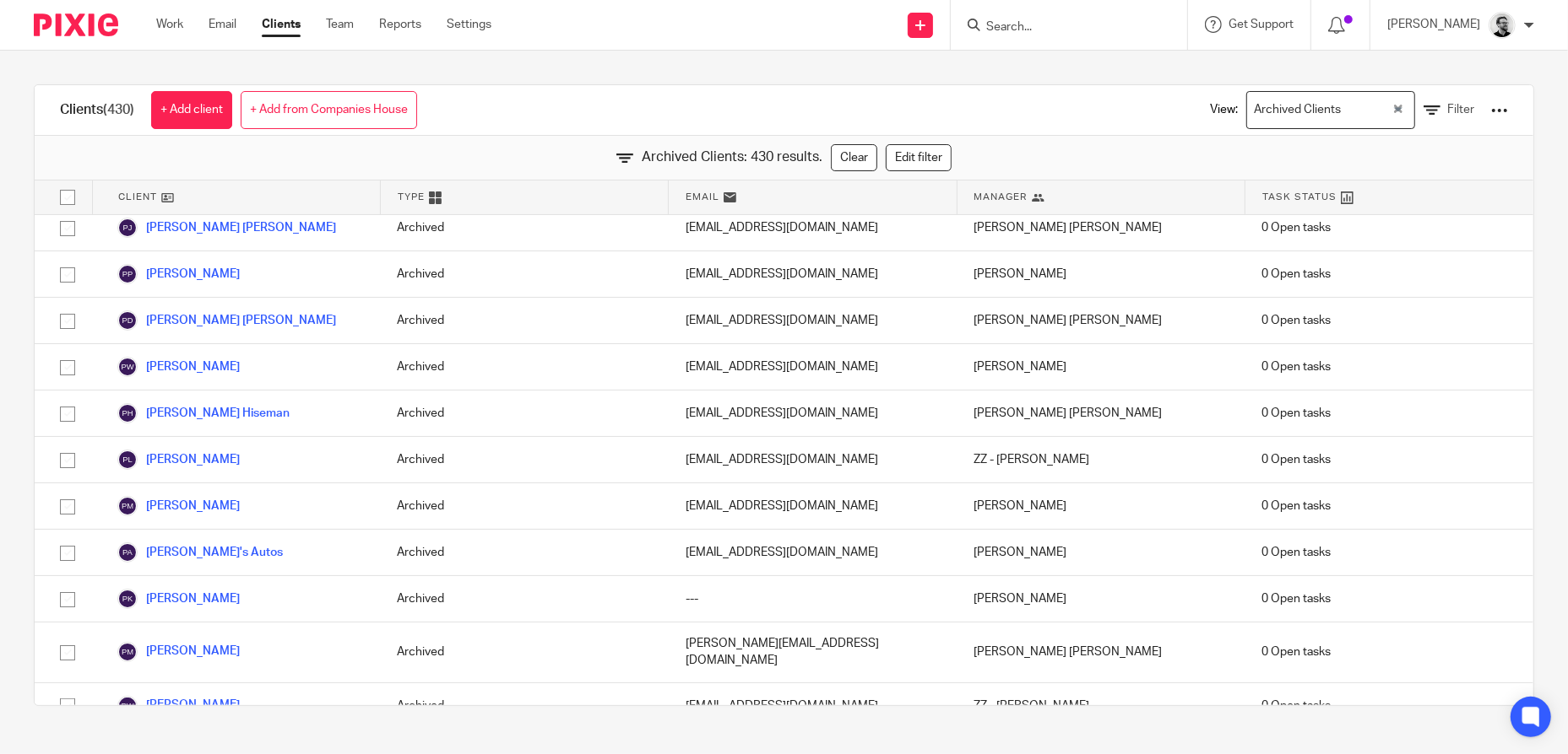
scroll to position [14655, 0]
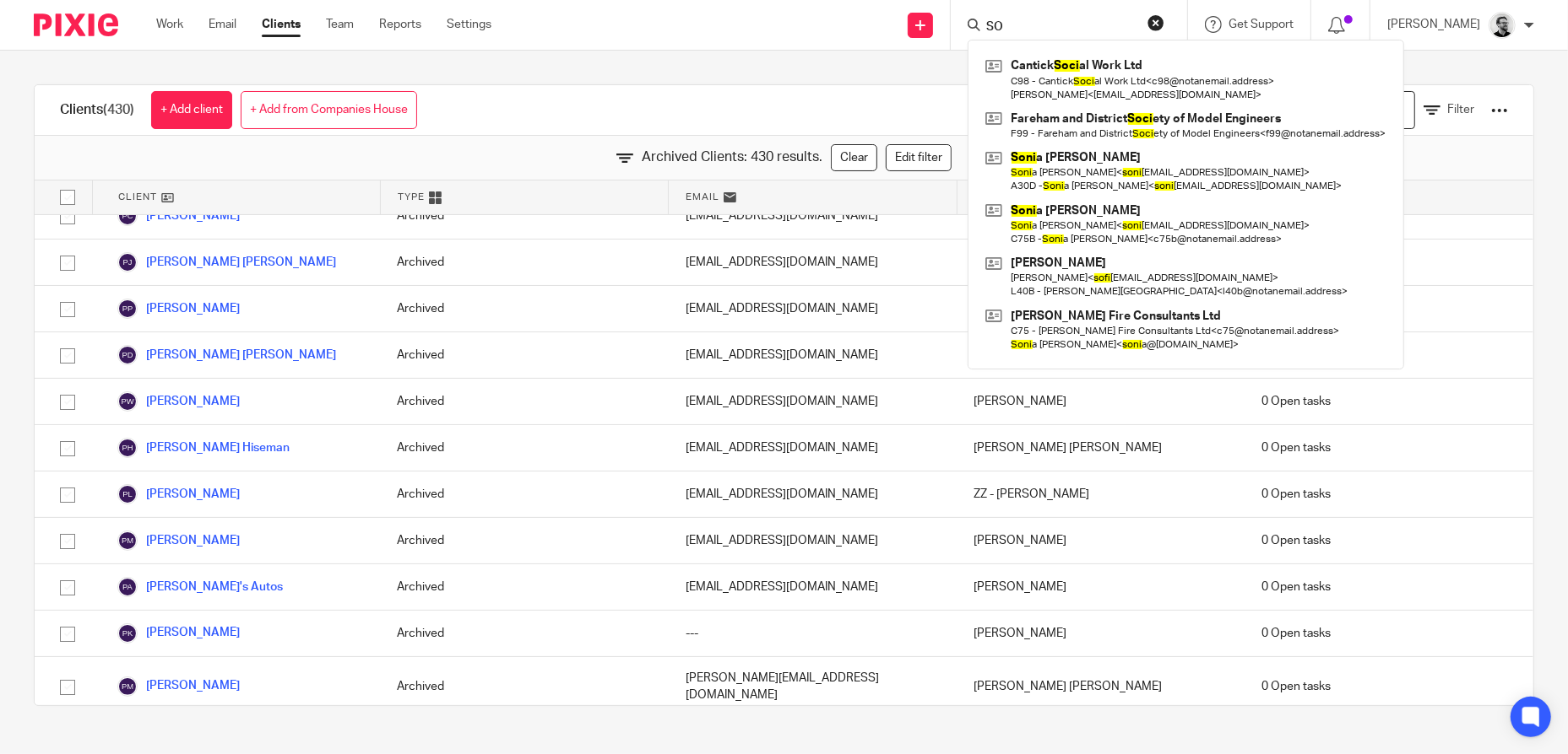
type input "S"
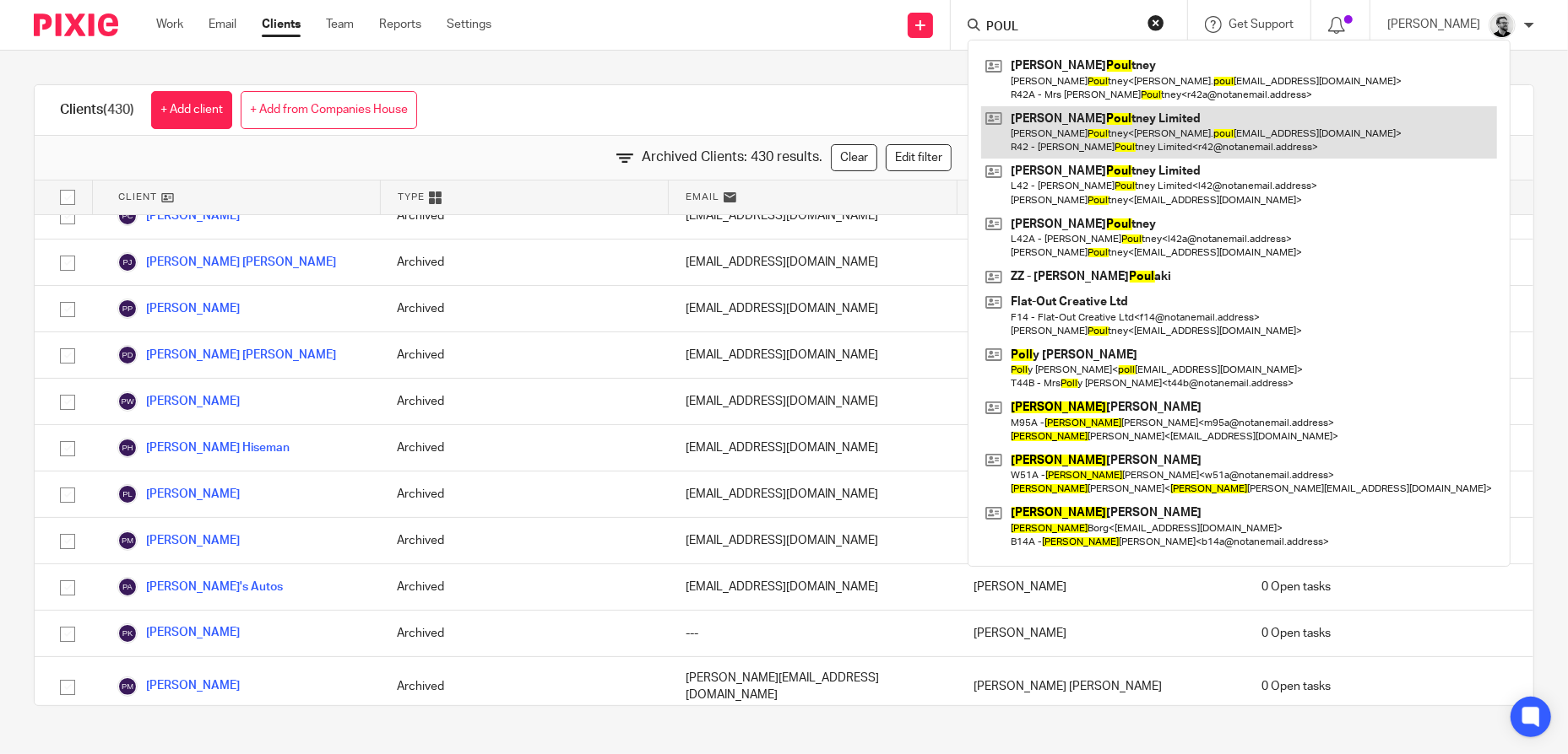
type input "POUL"
click at [1203, 137] on link at bounding box center [1238, 132] width 516 height 52
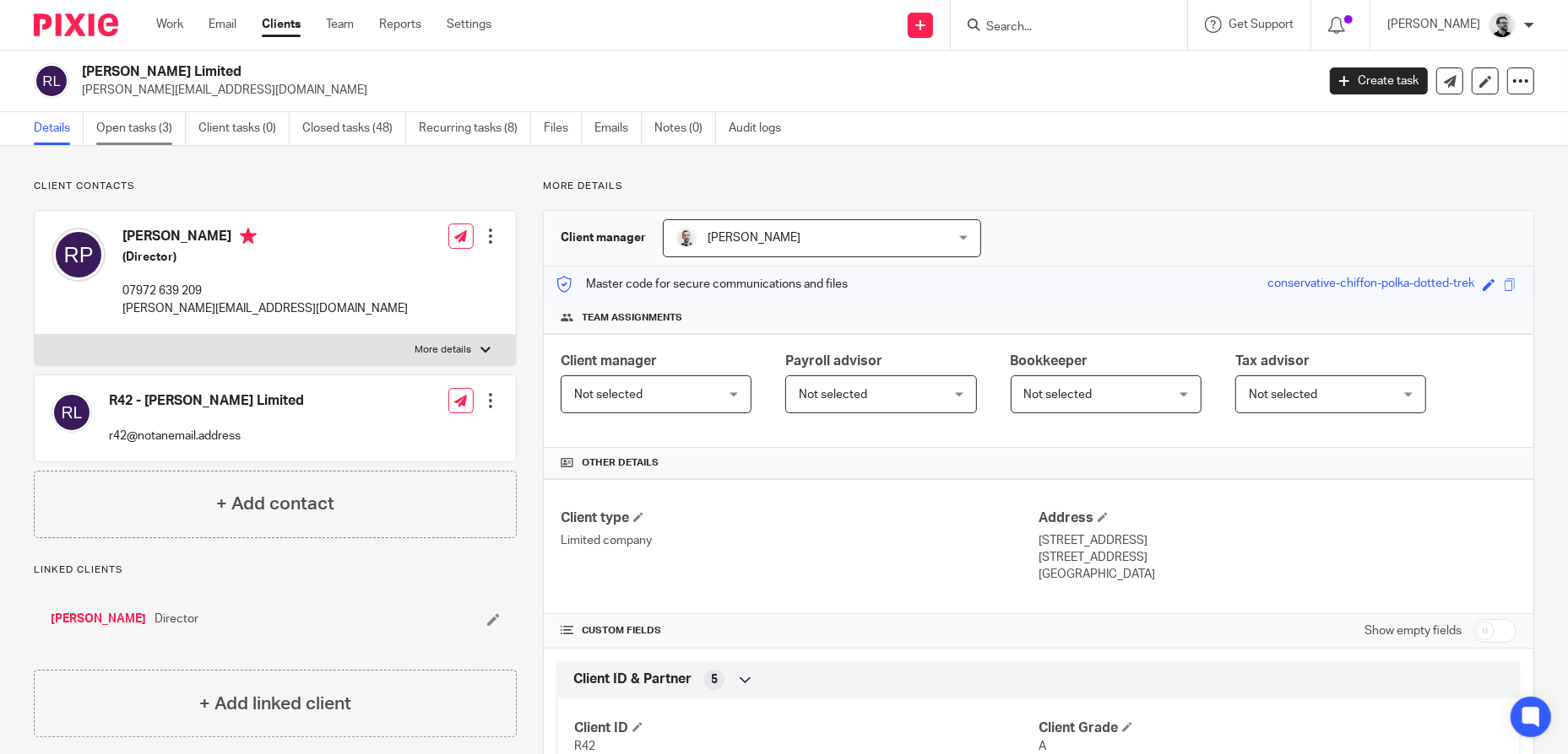
click at [139, 125] on link "Open tasks (3)" at bounding box center [141, 129] width 89 height 33
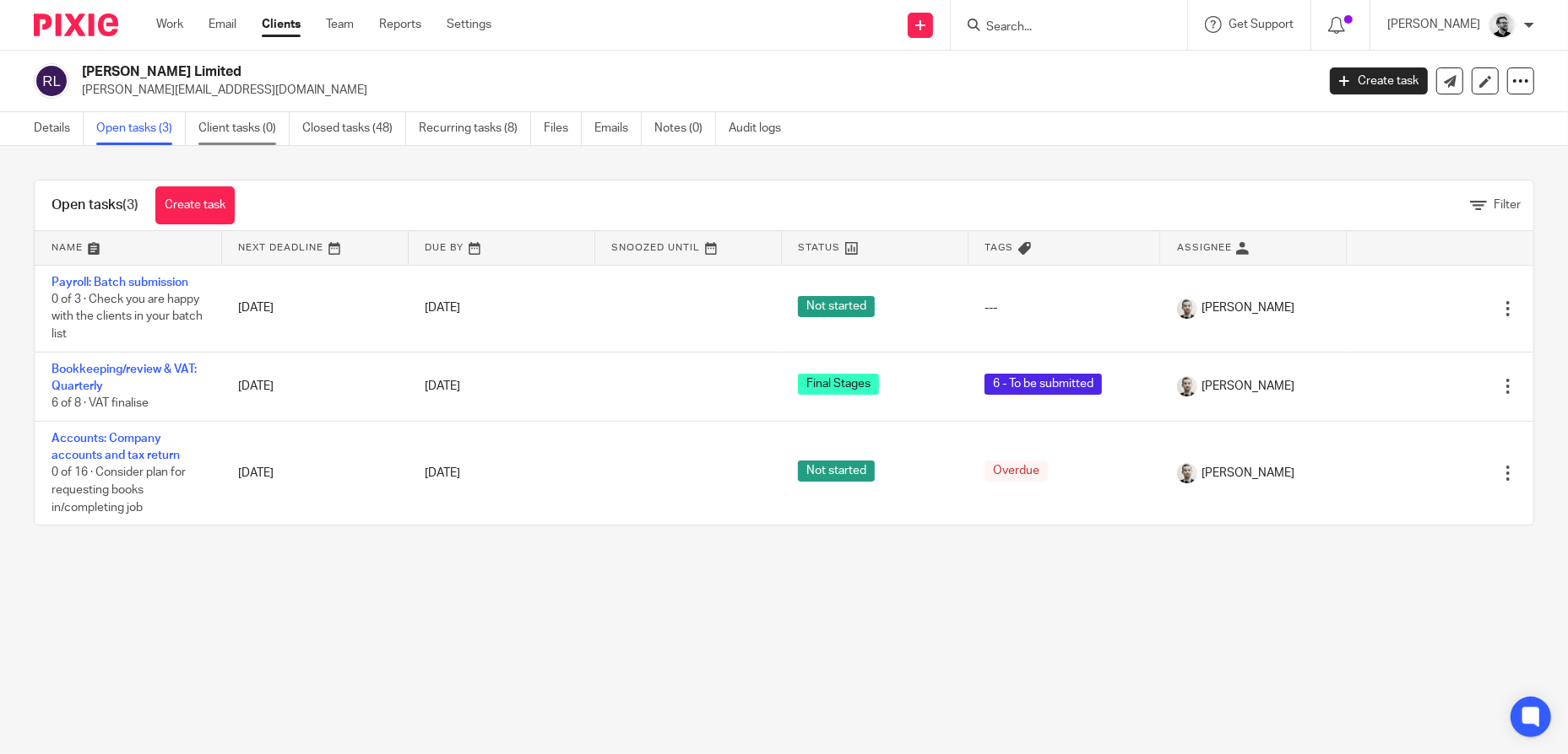
click at [246, 125] on link "Client tasks (0)" at bounding box center [244, 129] width 91 height 33
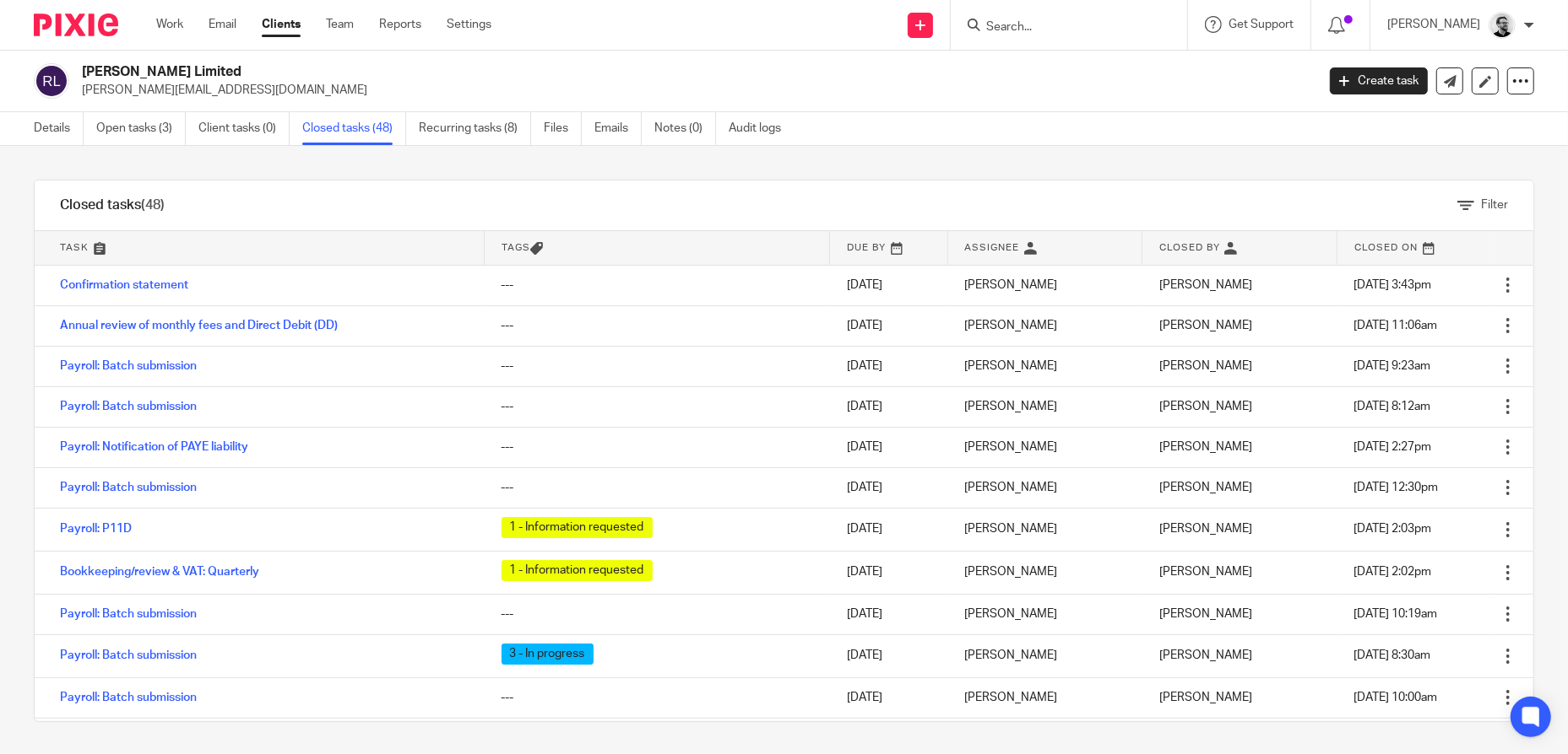
click at [1028, 28] on input "Search" at bounding box center [1061, 28] width 152 height 16
type input "p"
click at [290, 28] on link "Clients" at bounding box center [281, 24] width 39 height 17
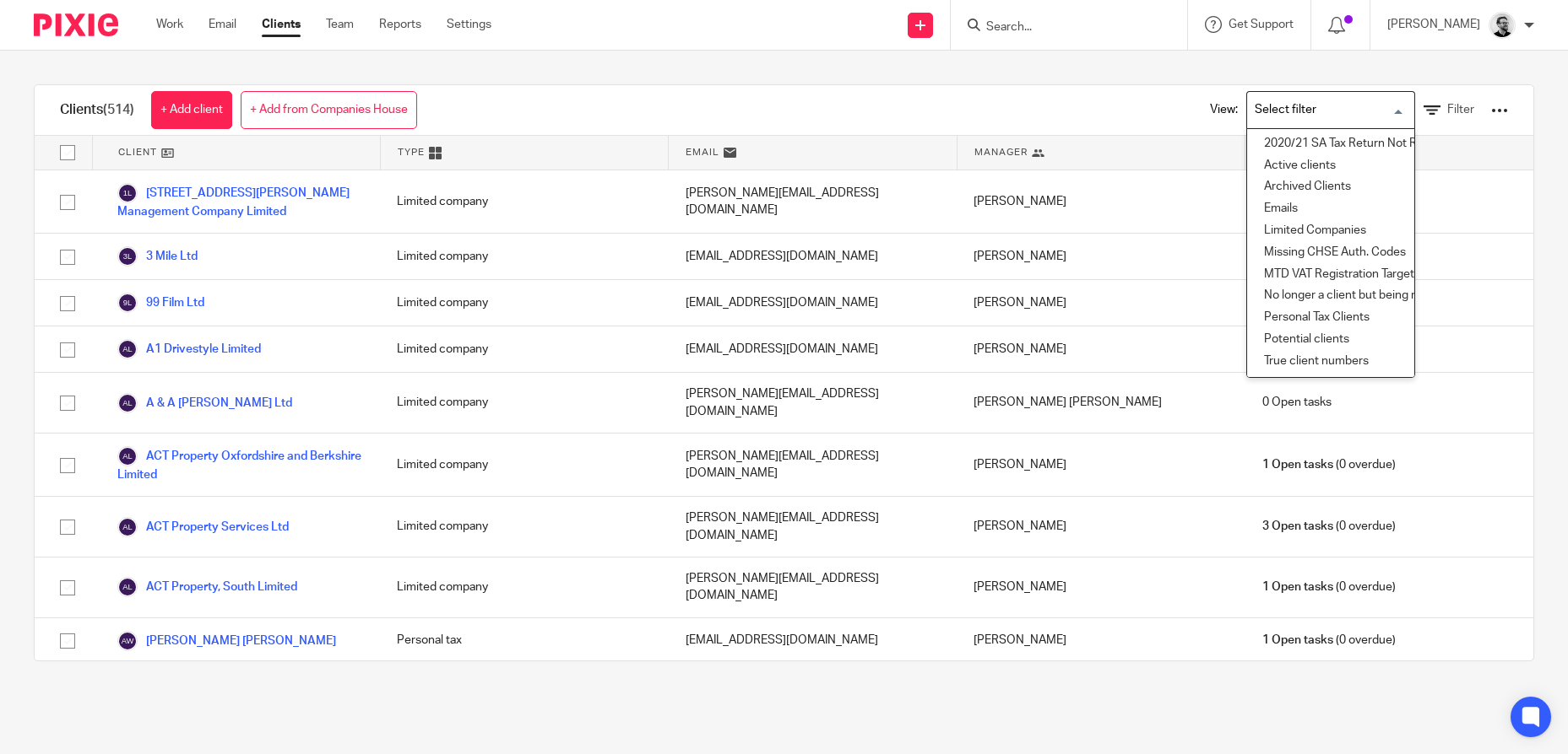
click at [1343, 110] on input "Search for option" at bounding box center [1327, 110] width 157 height 29
click at [1291, 188] on li "Archived Clients" at bounding box center [1331, 188] width 167 height 22
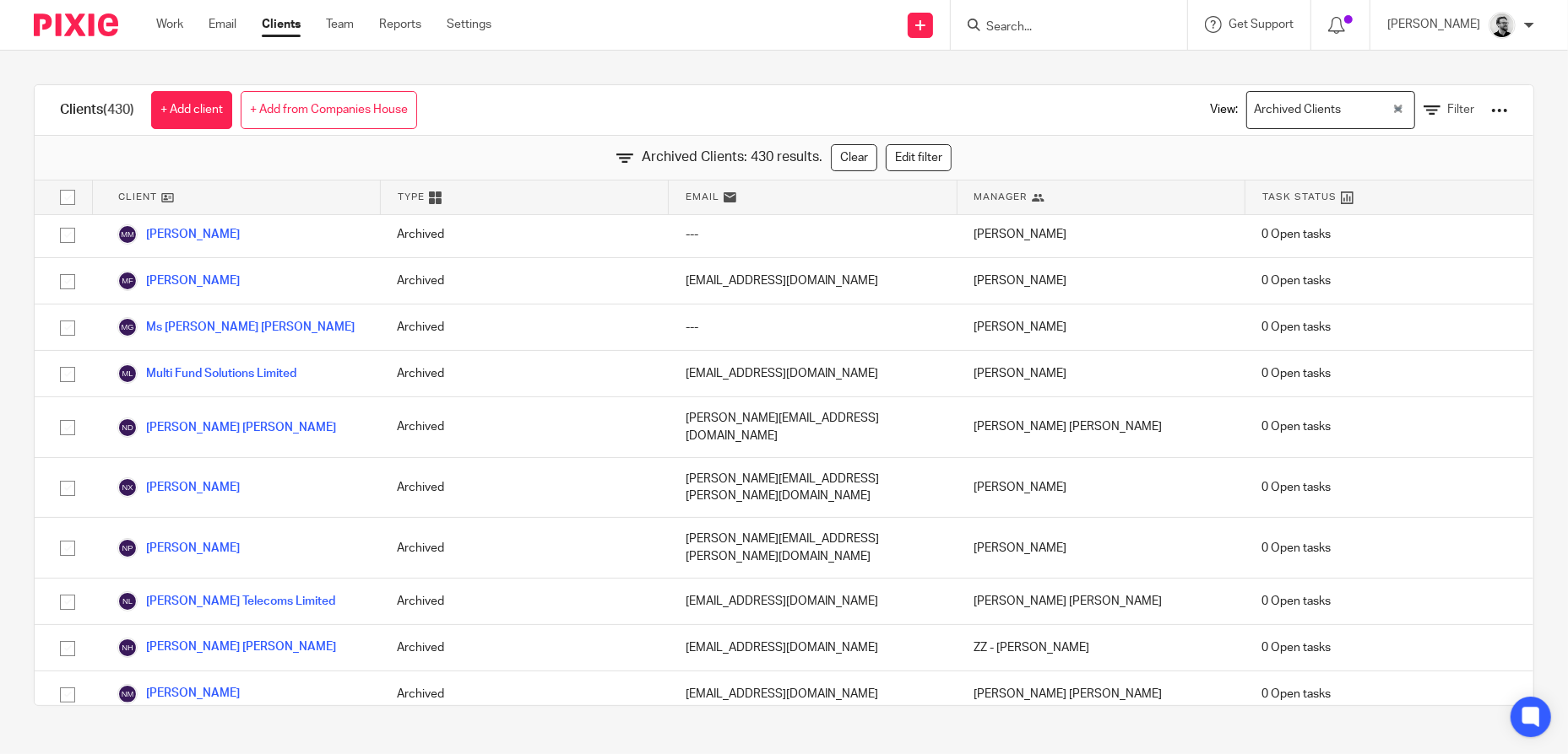
scroll to position [13898, 0]
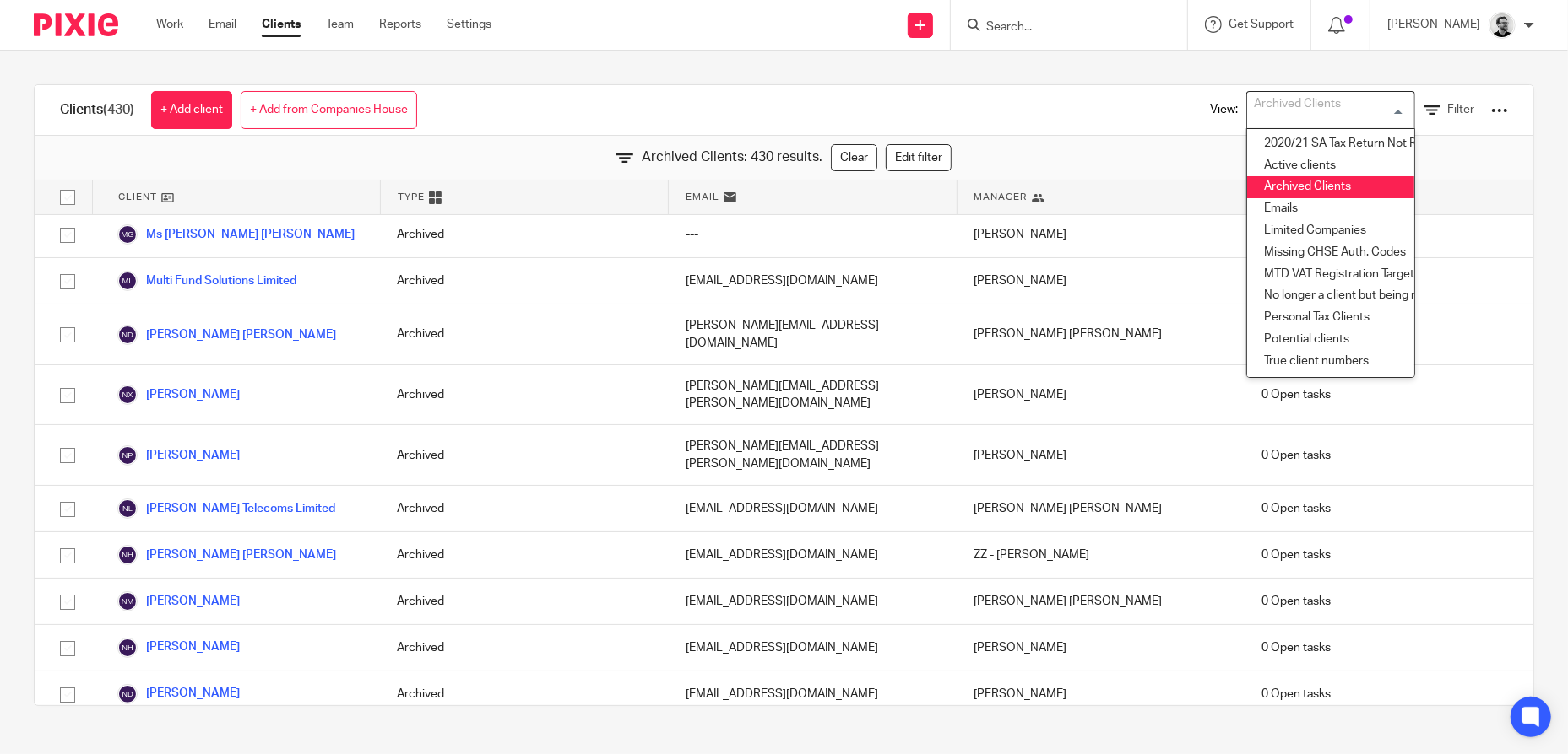
click at [1087, 25] on input "Search" at bounding box center [1061, 28] width 152 height 16
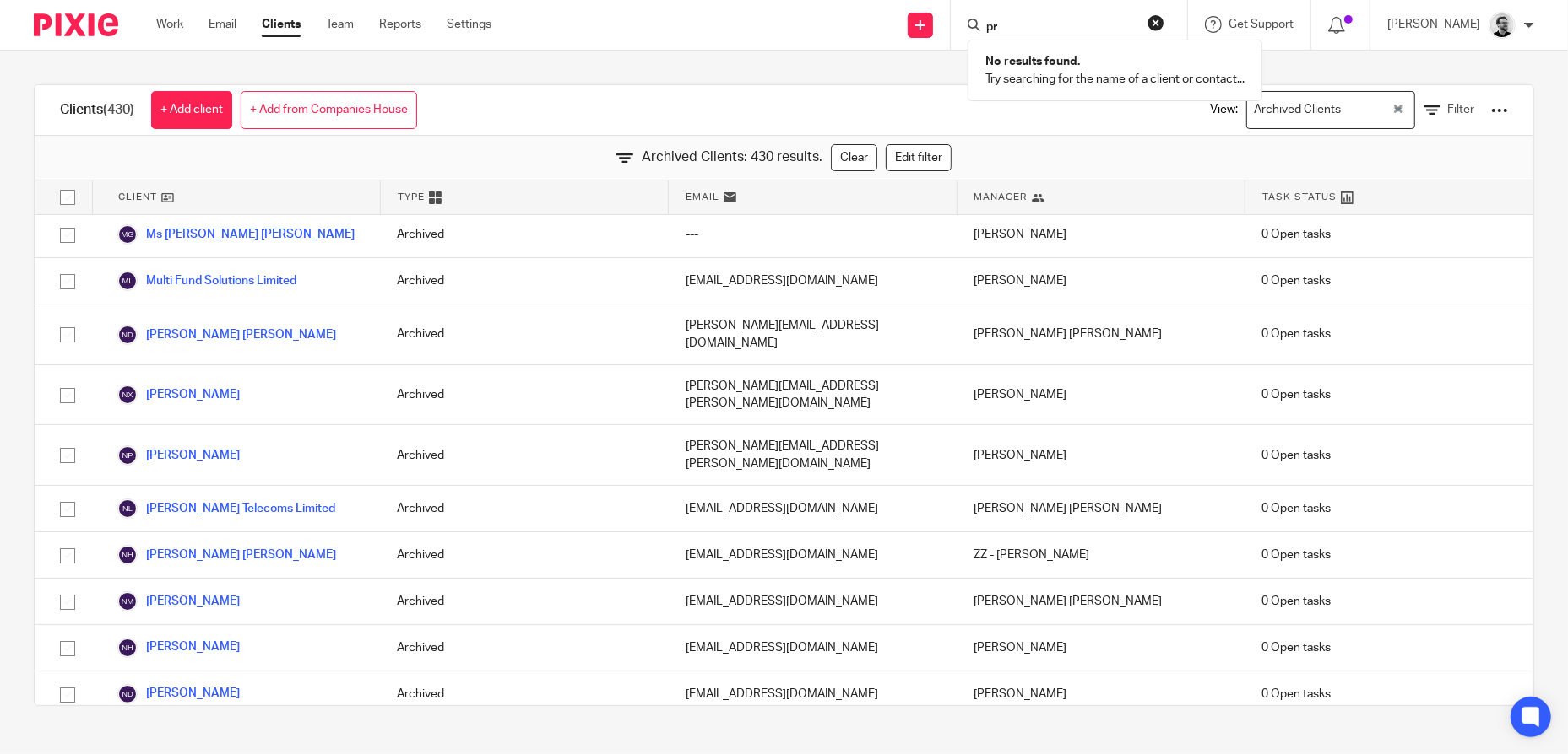
type input "p"
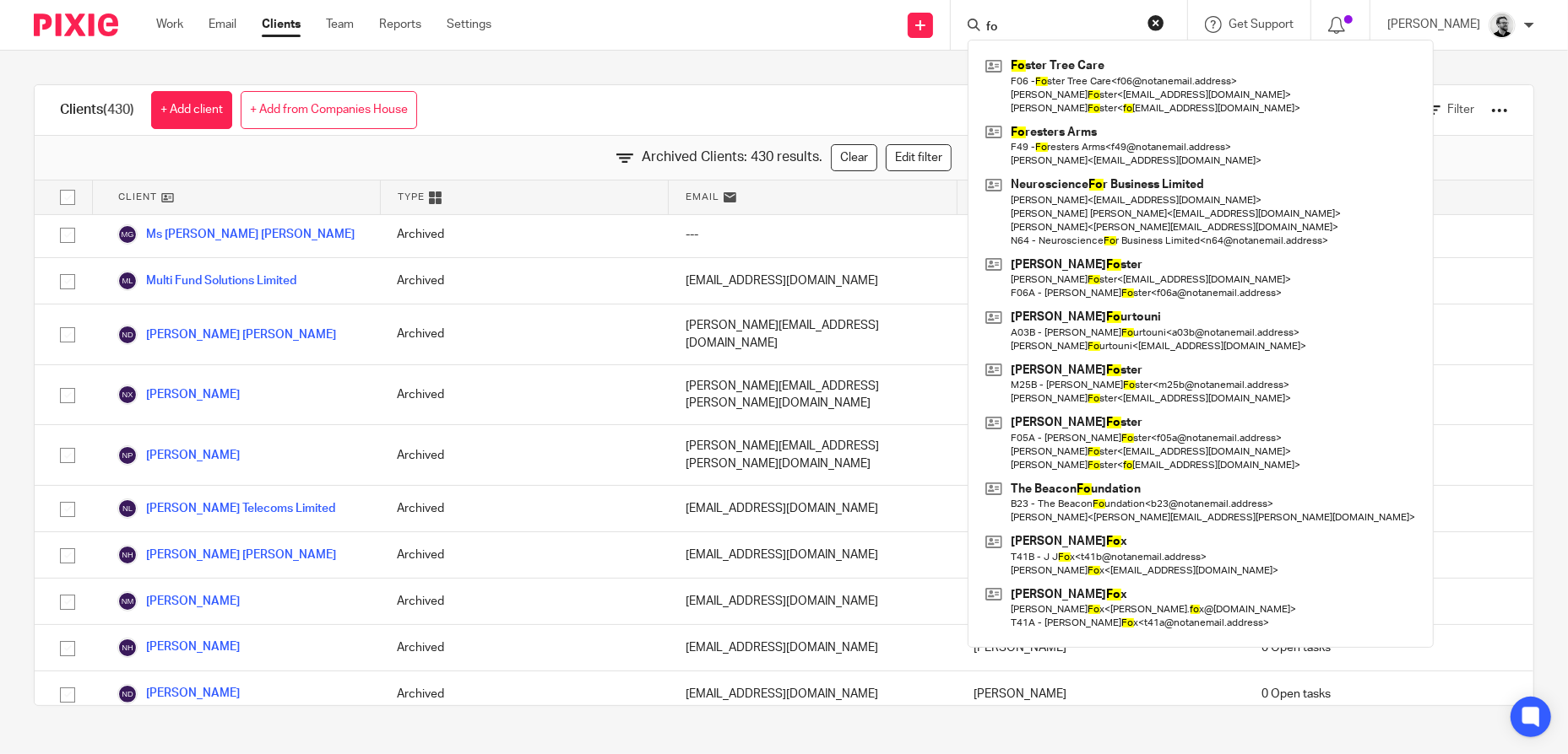
type input "f"
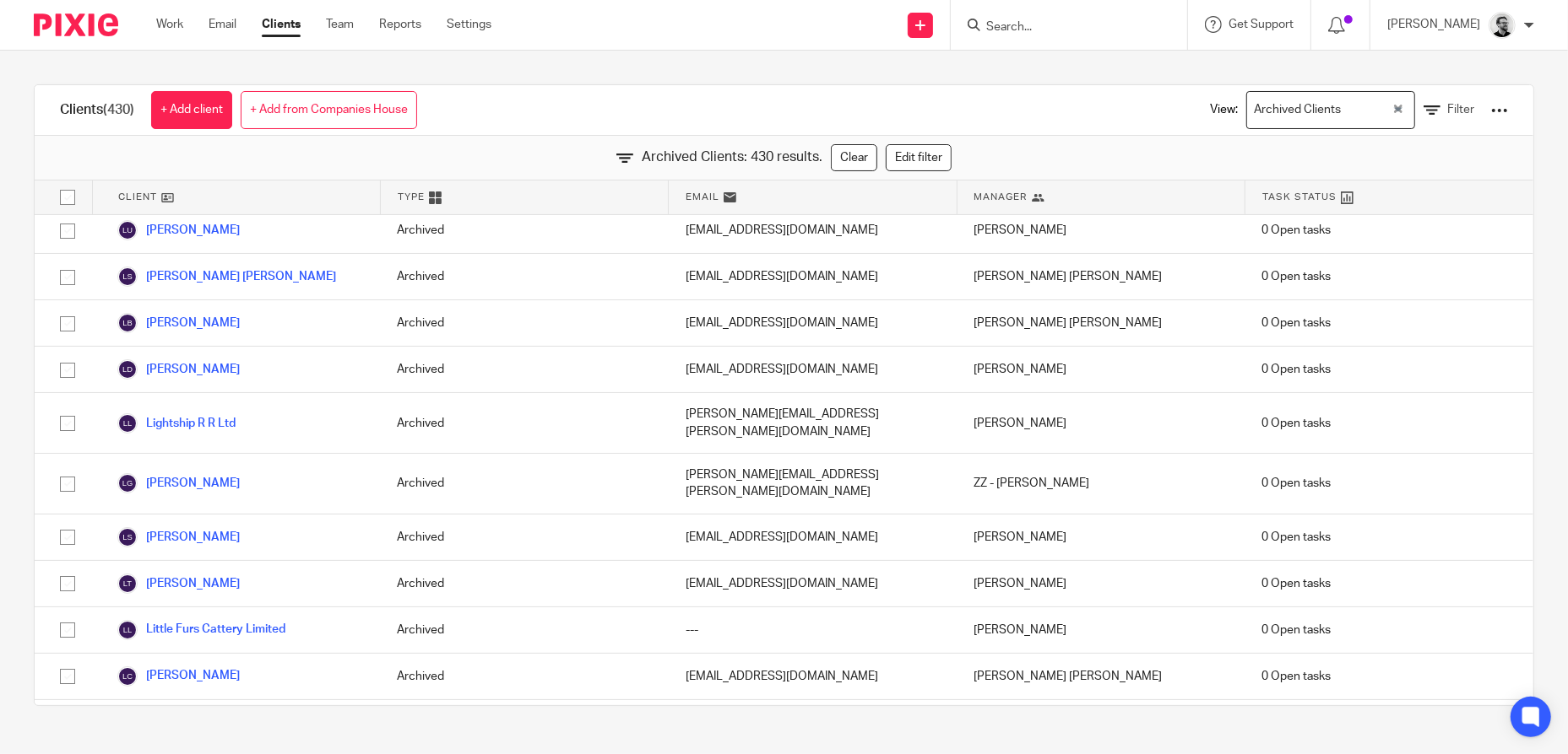
scroll to position [11111, 0]
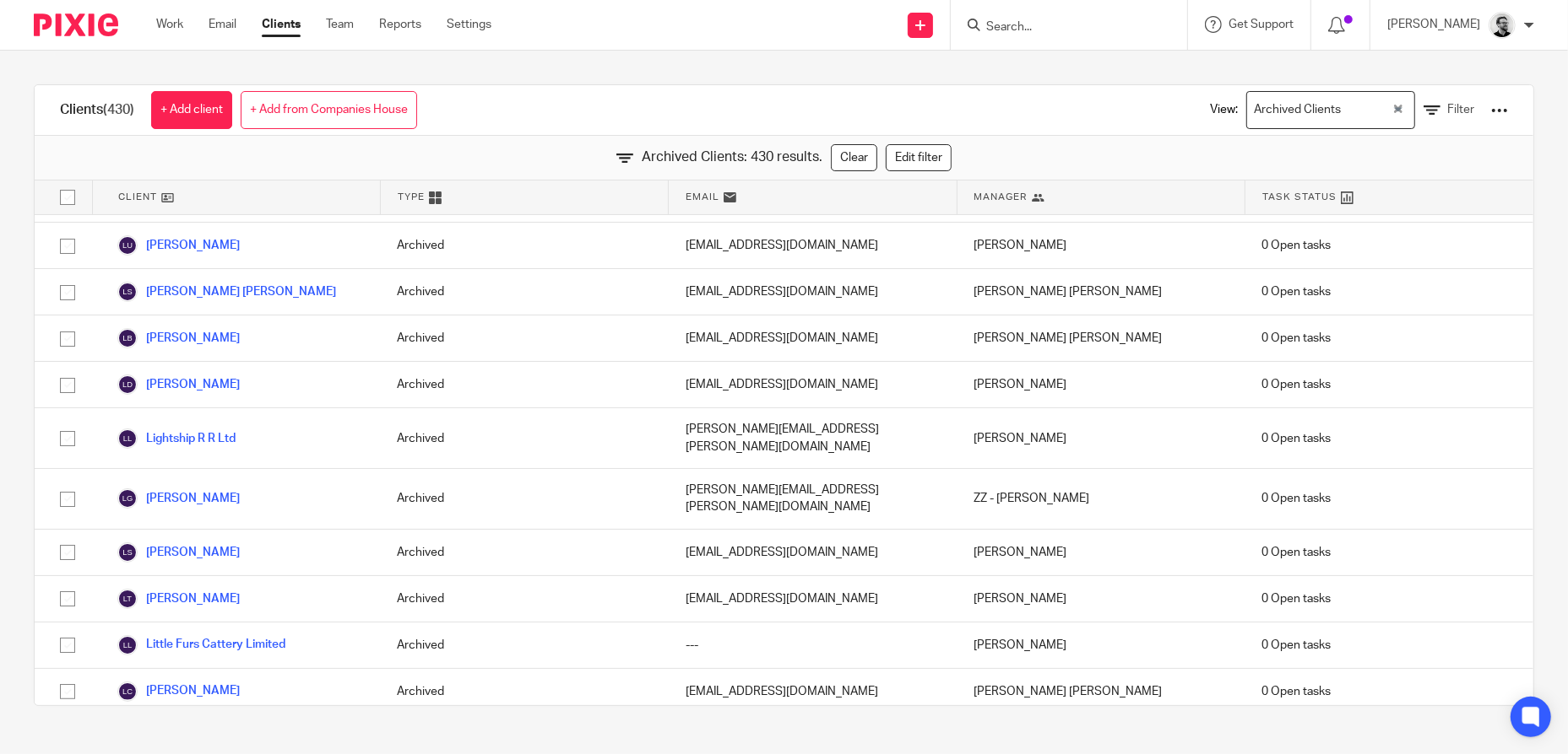
click at [1491, 106] on div at bounding box center [1499, 110] width 17 height 17
click at [1358, 198] on link "Export clients to CSV file" at bounding box center [1364, 198] width 234 height 25
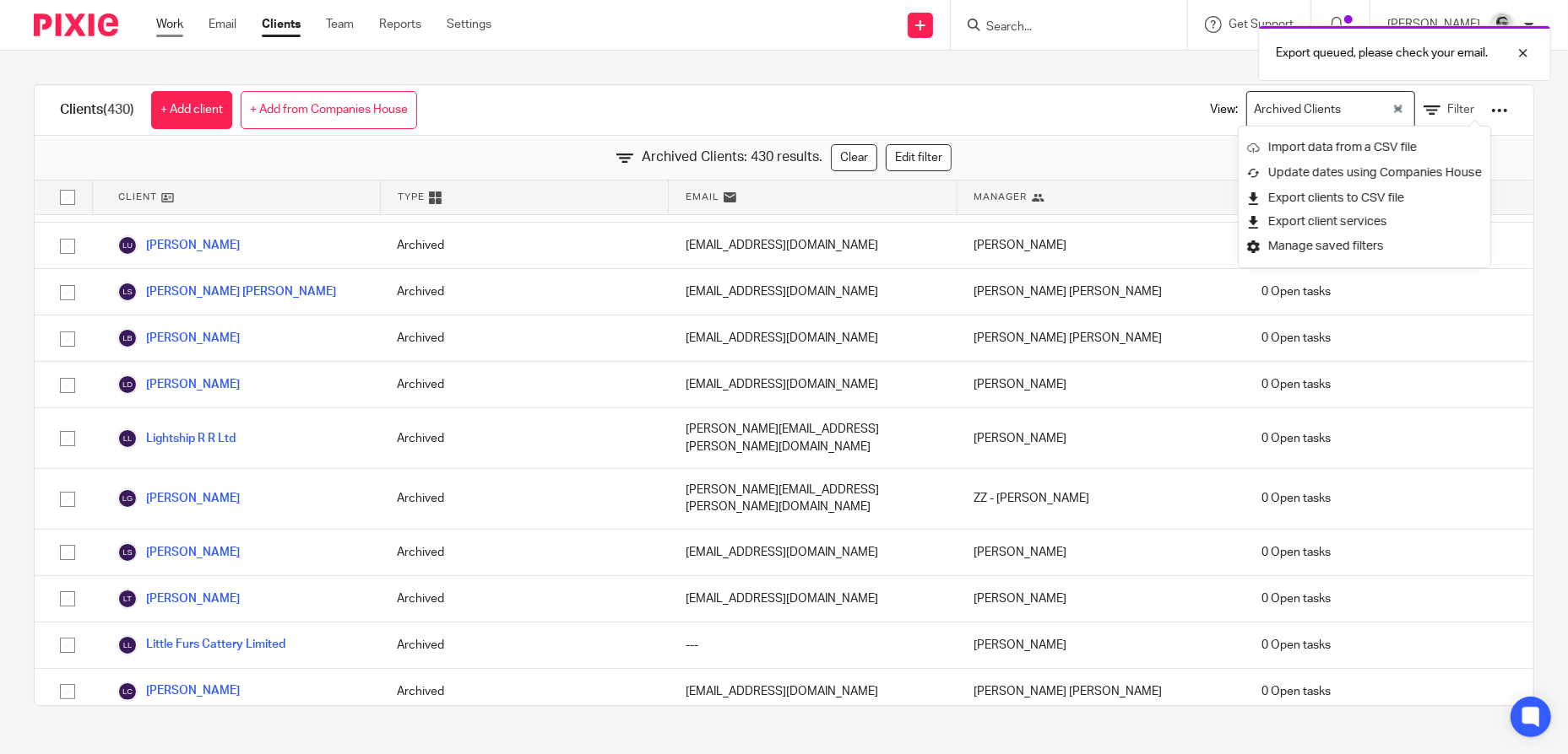
click at [172, 30] on link "Work" at bounding box center [170, 24] width 27 height 17
